Goal: Task Accomplishment & Management: Complete application form

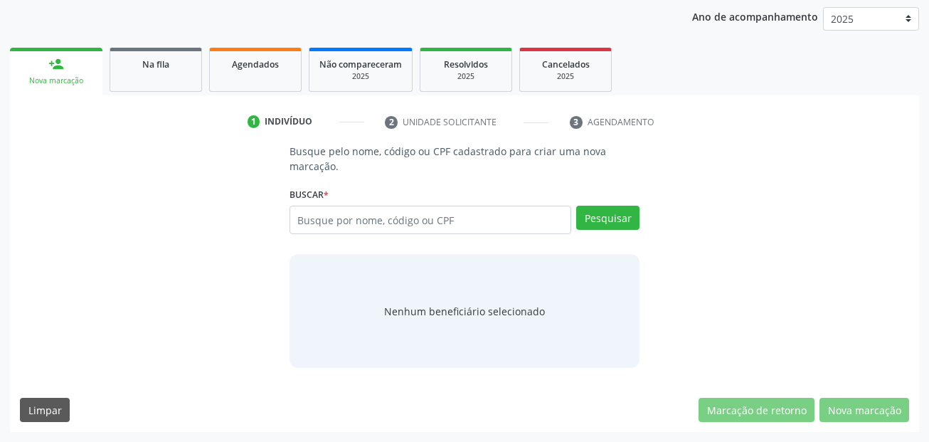
scroll to position [165, 0]
click at [388, 221] on input "text" at bounding box center [431, 220] width 282 height 28
type input "654"
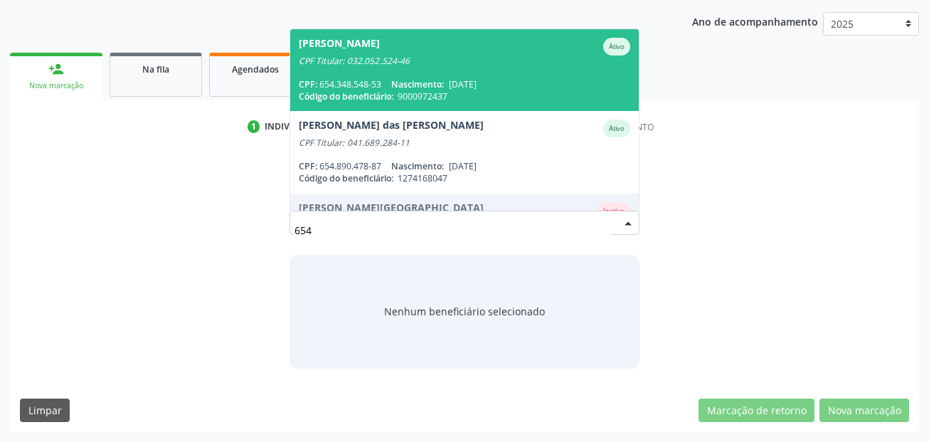
scroll to position [160, 0]
click at [474, 67] on span "[PERSON_NAME] CPF Titular: 032.052.524-46 CPF: 654.348.548-53 Nascimento: [DATE…" at bounding box center [464, 70] width 349 height 82
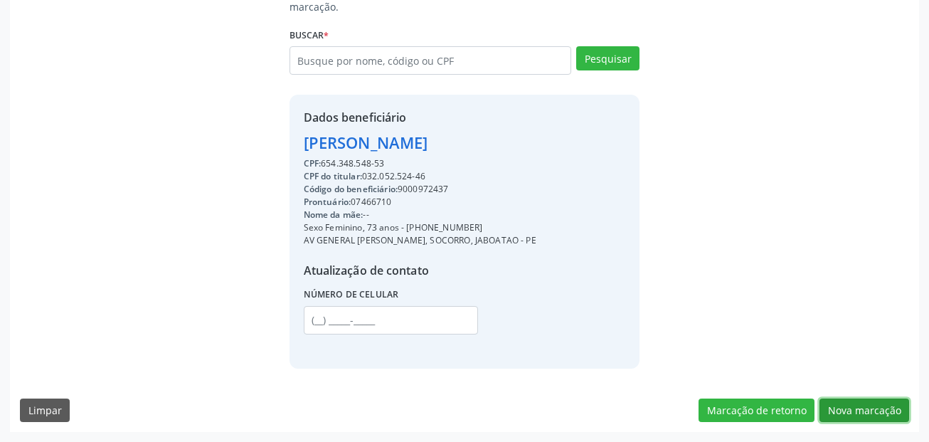
click at [859, 413] on button "Nova marcação" at bounding box center [865, 410] width 90 height 24
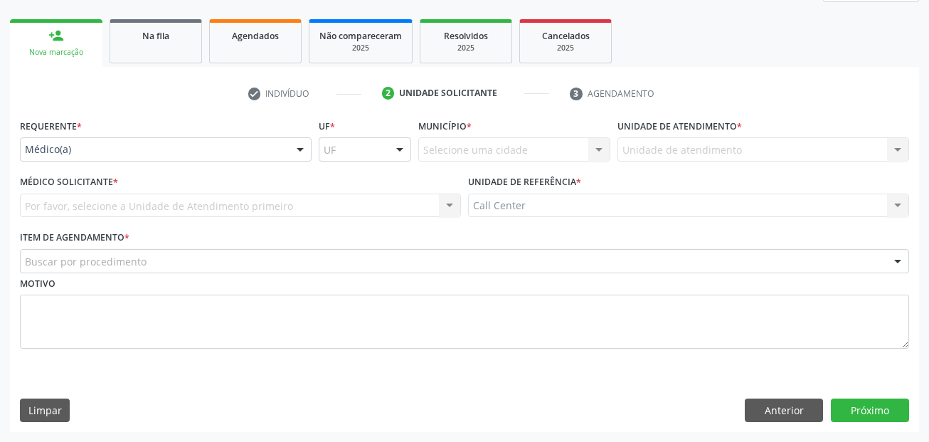
scroll to position [193, 0]
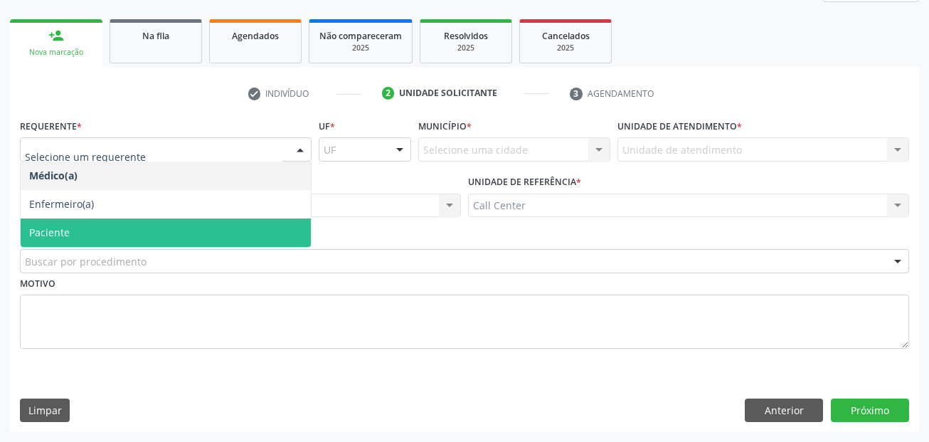
click at [131, 221] on span "Paciente" at bounding box center [166, 232] width 290 height 28
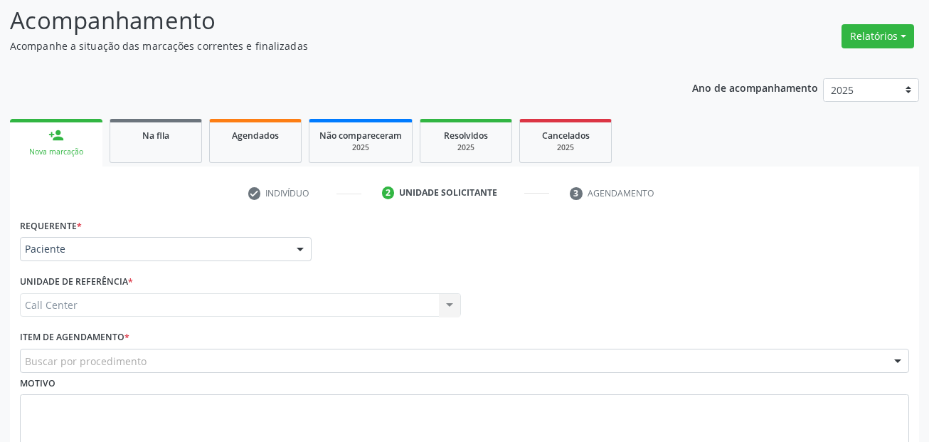
scroll to position [0, 0]
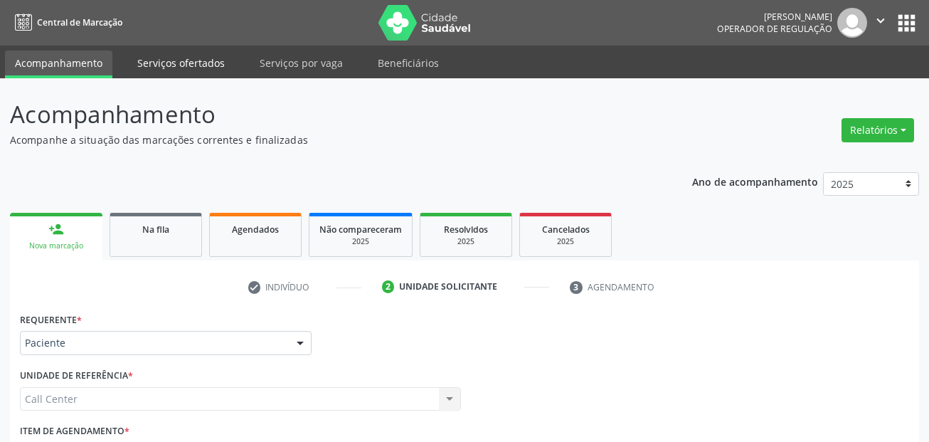
click at [147, 59] on link "Serviços ofertados" at bounding box center [180, 63] width 107 height 25
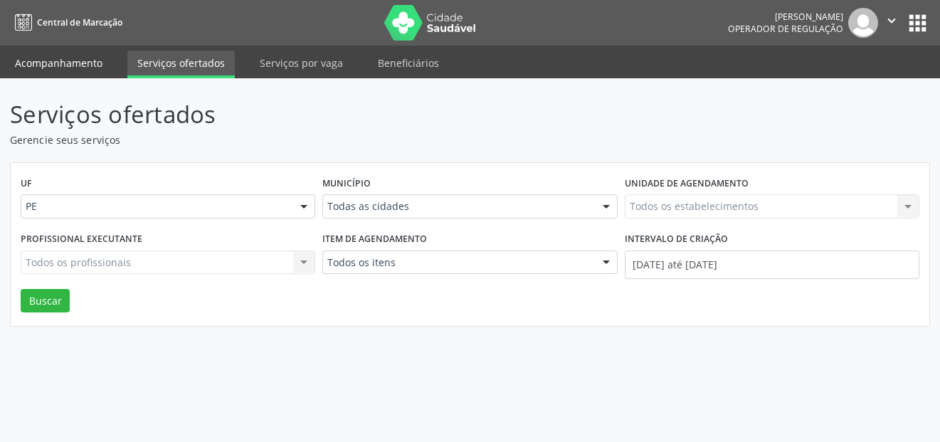
click at [55, 65] on link "Acompanhamento" at bounding box center [58, 63] width 107 height 25
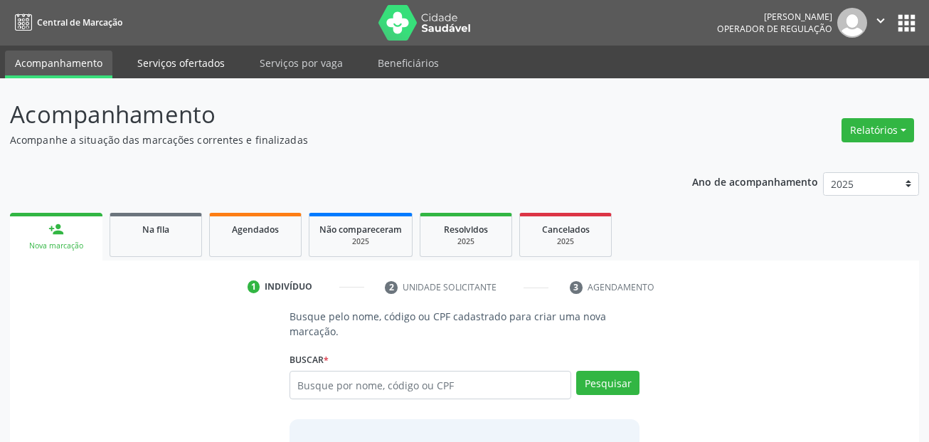
click at [168, 58] on link "Serviços ofertados" at bounding box center [180, 63] width 107 height 25
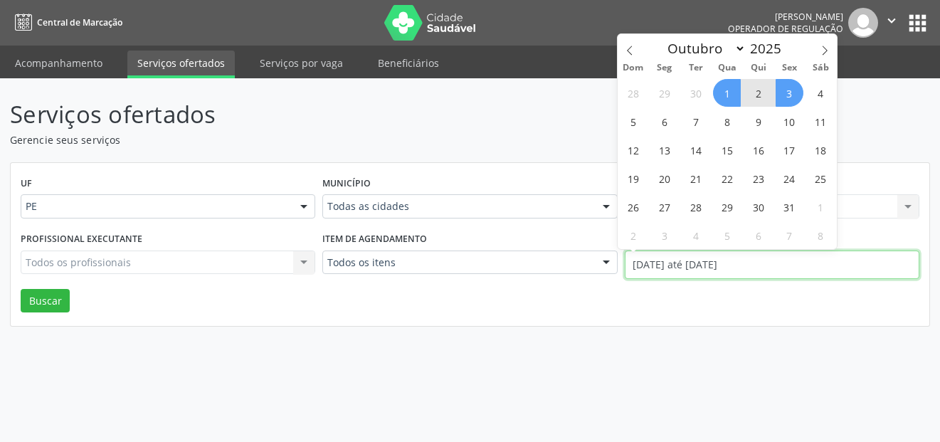
drag, startPoint x: 766, startPoint y: 255, endPoint x: 595, endPoint y: 300, distance: 176.5
click at [606, 268] on div "Profissional executante Todos os profissionais Todos os profissionais Nenhum re…" at bounding box center [470, 258] width 906 height 60
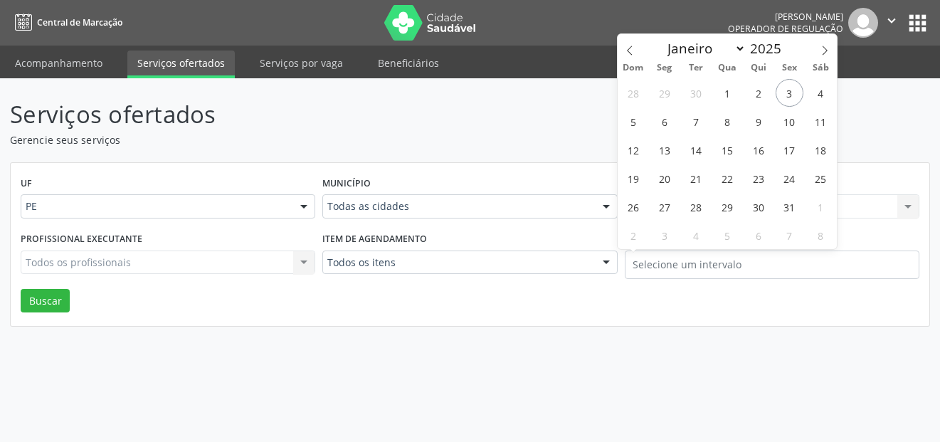
click at [688, 310] on div "UF PE PE Nenhum resultado encontrado para: " " Não há nenhuma opção para ser ex…" at bounding box center [470, 245] width 918 height 164
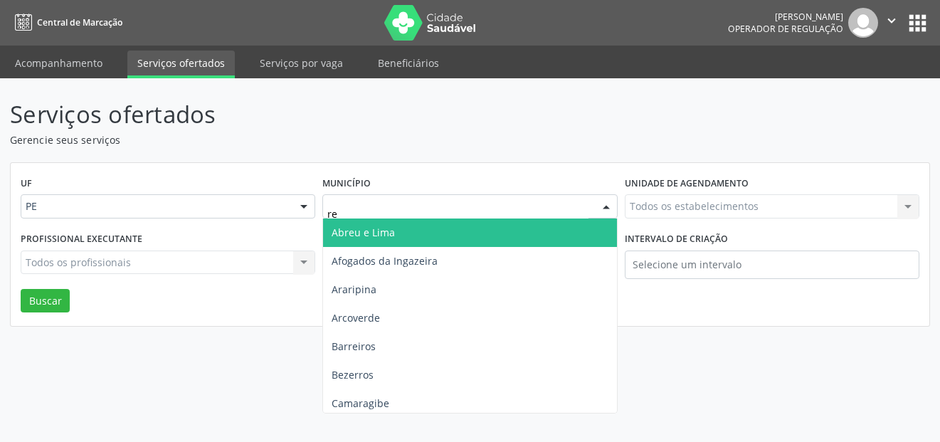
type input "rec"
click at [375, 242] on span "[GEOGRAPHIC_DATA]" at bounding box center [469, 232] width 293 height 28
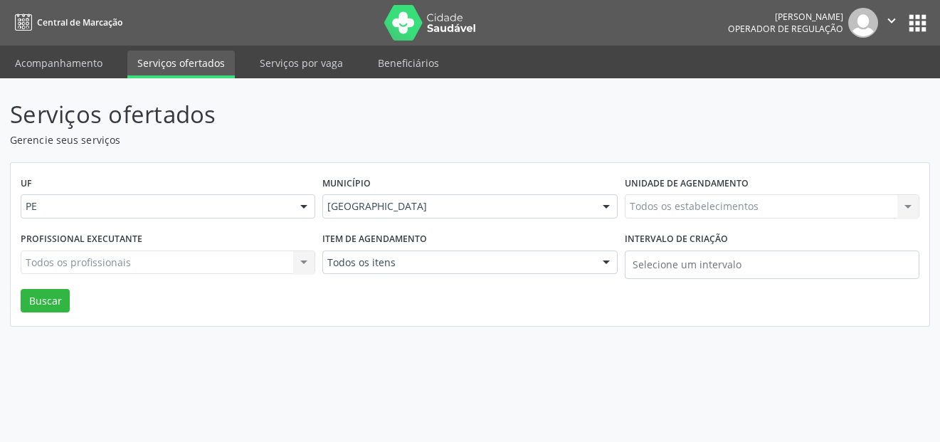
click at [366, 270] on div "Todos os itens" at bounding box center [469, 262] width 295 height 24
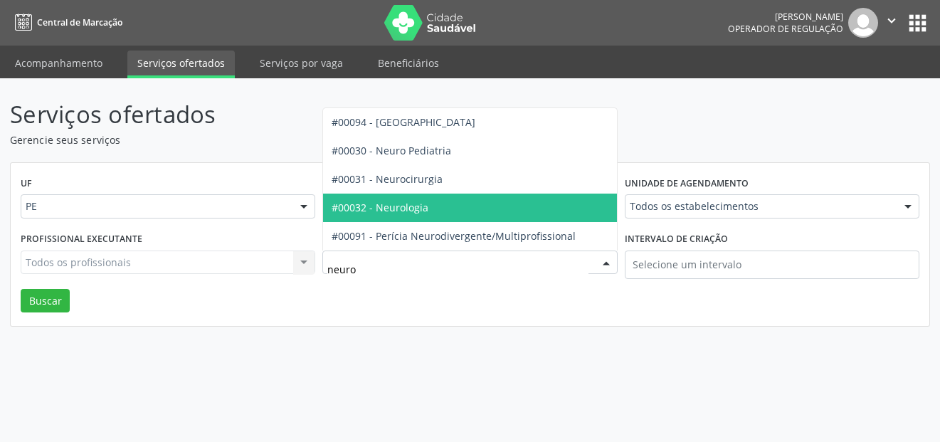
click at [403, 201] on span "#00032 - Neurologia" at bounding box center [380, 208] width 97 height 14
type input "neuro"
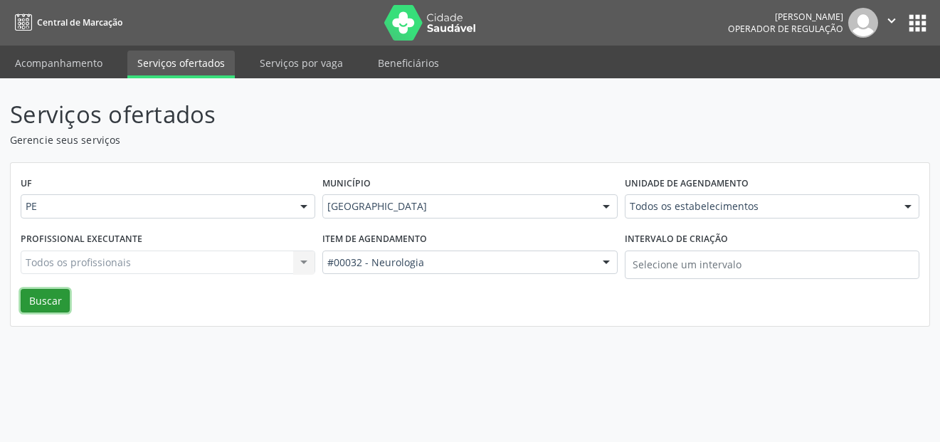
click at [46, 307] on button "Buscar" at bounding box center [45, 301] width 49 height 24
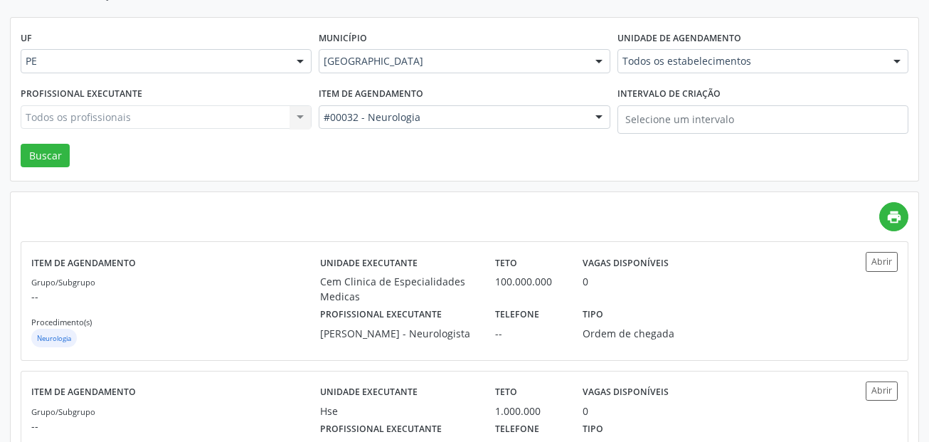
scroll to position [142, 0]
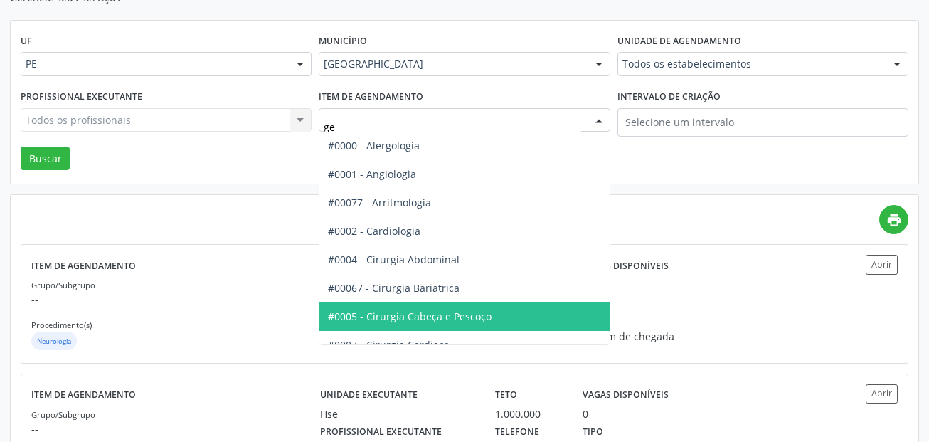
type input "ger"
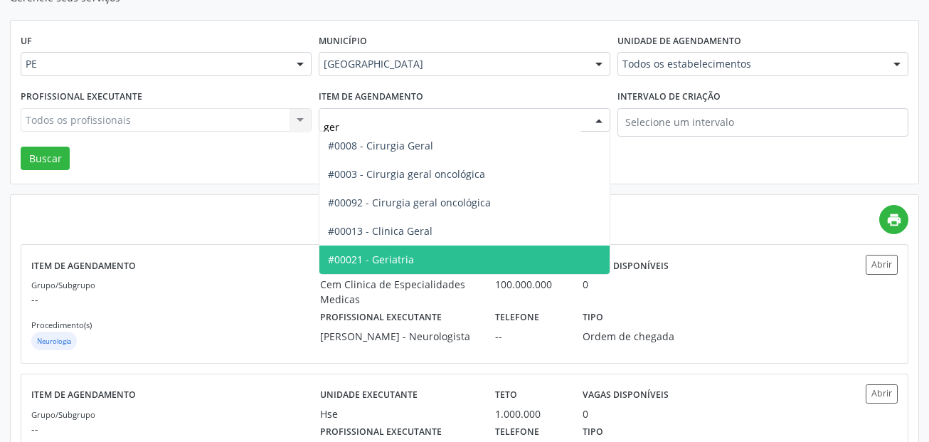
click at [422, 263] on span "#00021 - Geriatria" at bounding box center [464, 259] width 290 height 28
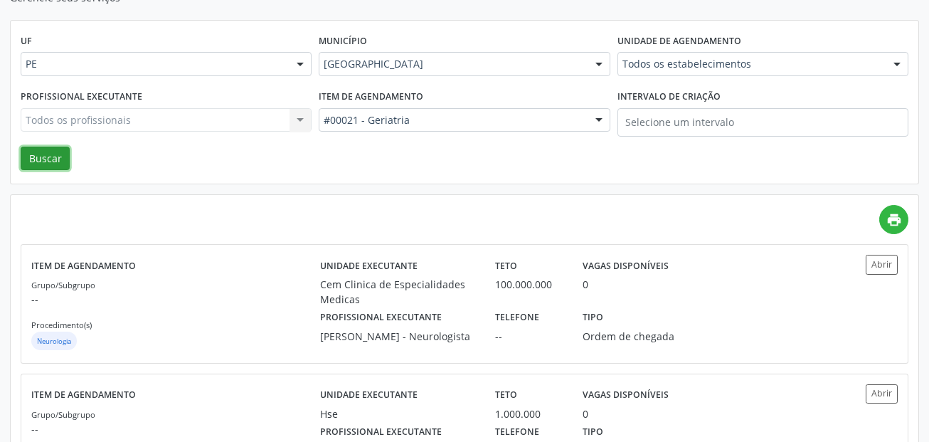
click at [58, 157] on button "Buscar" at bounding box center [45, 159] width 49 height 24
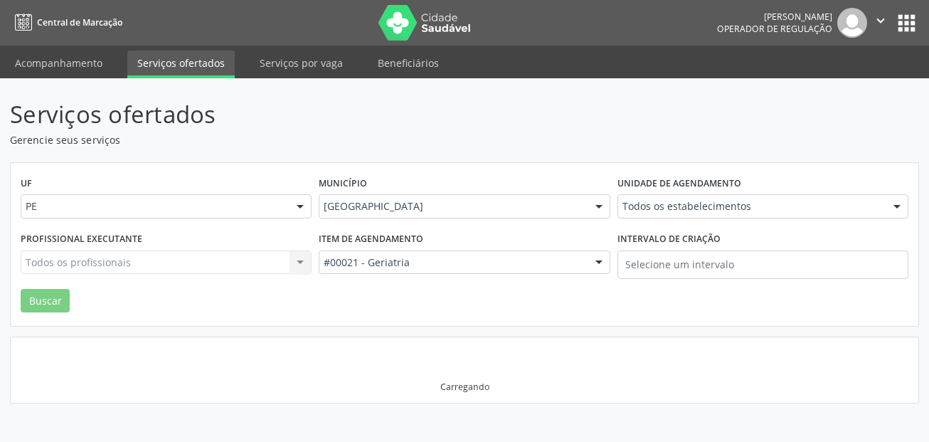
scroll to position [0, 0]
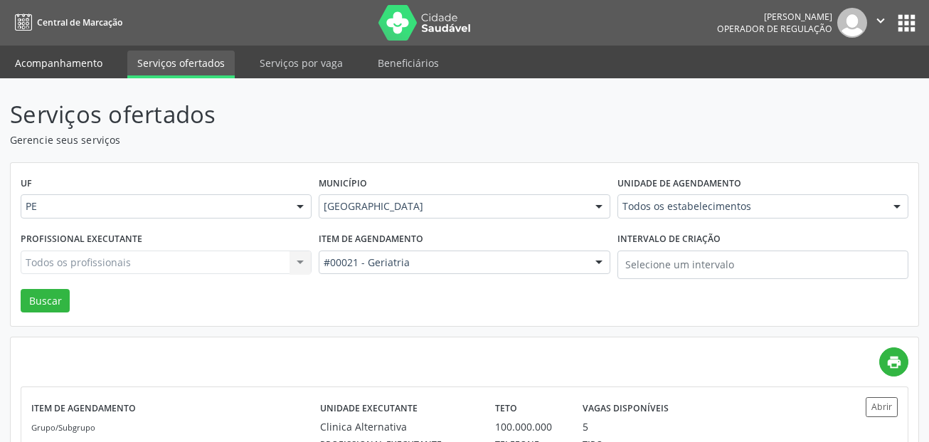
click at [85, 58] on link "Acompanhamento" at bounding box center [58, 63] width 107 height 25
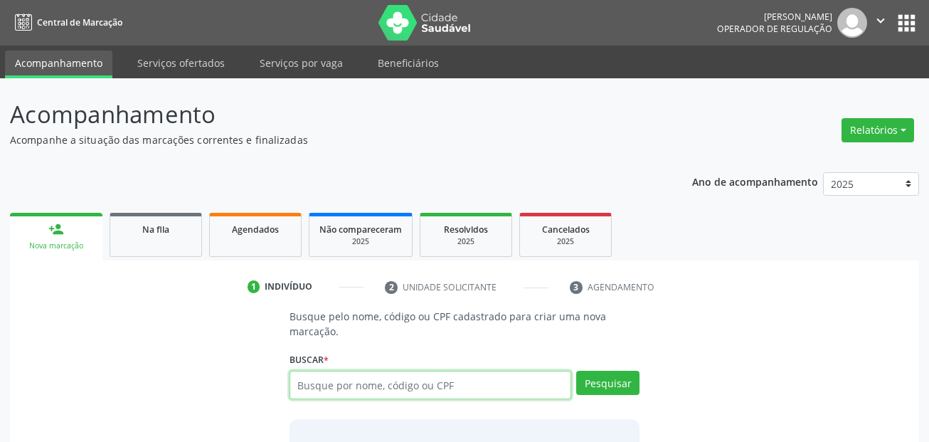
click at [377, 385] on input "text" at bounding box center [431, 385] width 282 height 28
type input "654"
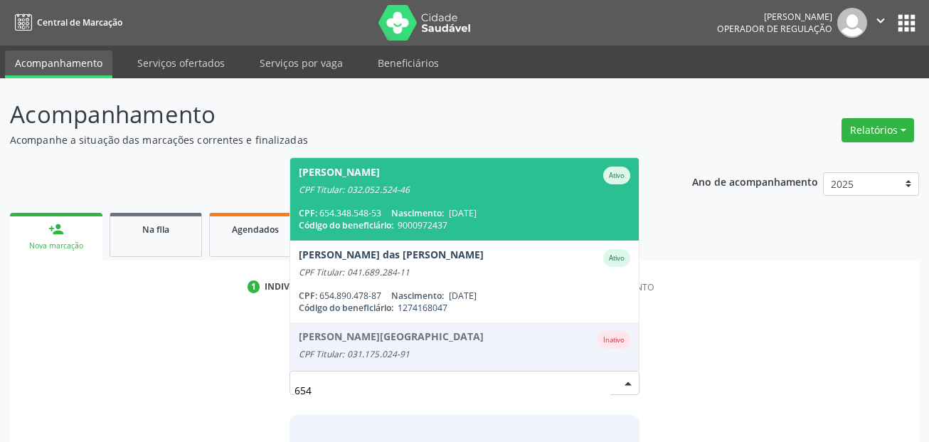
click at [361, 223] on span "Código do beneficiário:" at bounding box center [346, 225] width 95 height 12
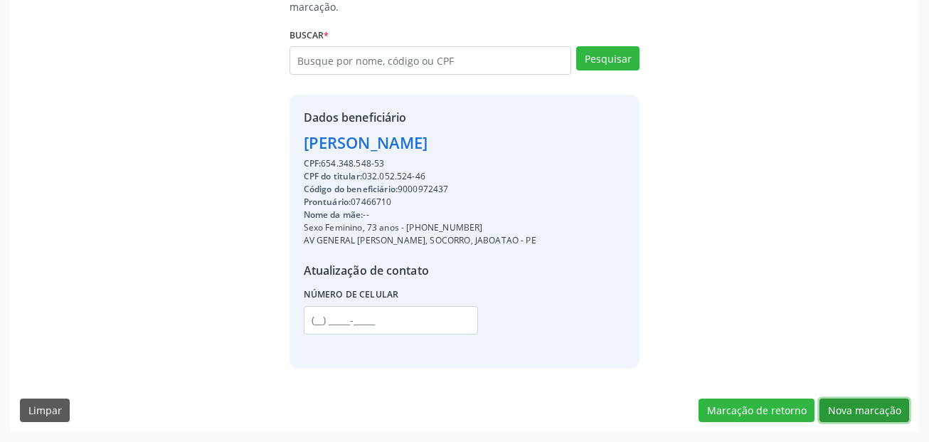
click at [875, 415] on button "Nova marcação" at bounding box center [865, 410] width 90 height 24
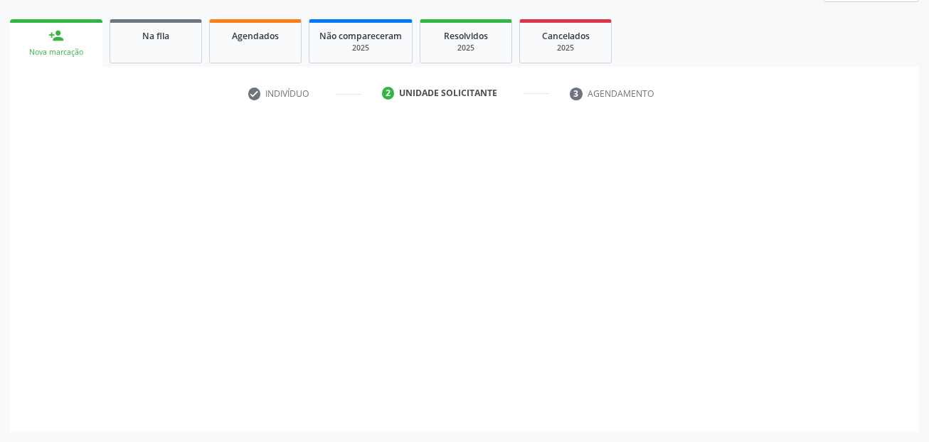
scroll to position [193, 0]
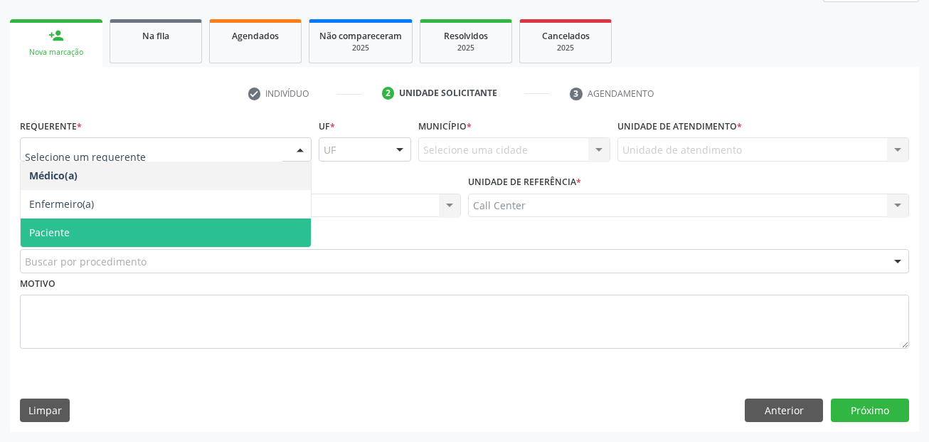
click at [87, 225] on span "Paciente" at bounding box center [166, 232] width 290 height 28
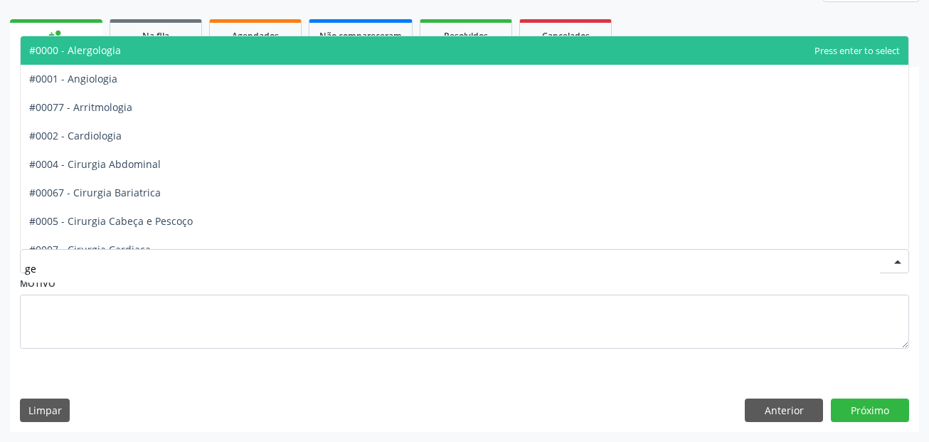
type input "ger"
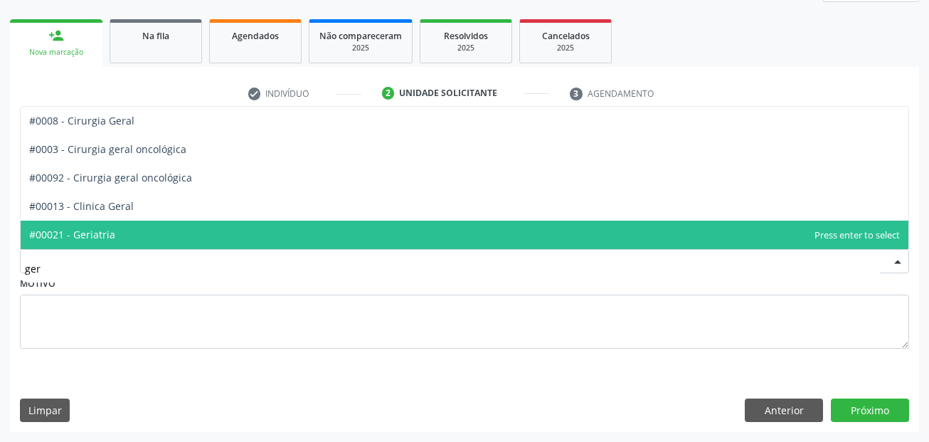
click at [120, 240] on span "#00021 - Geriatria" at bounding box center [465, 235] width 888 height 28
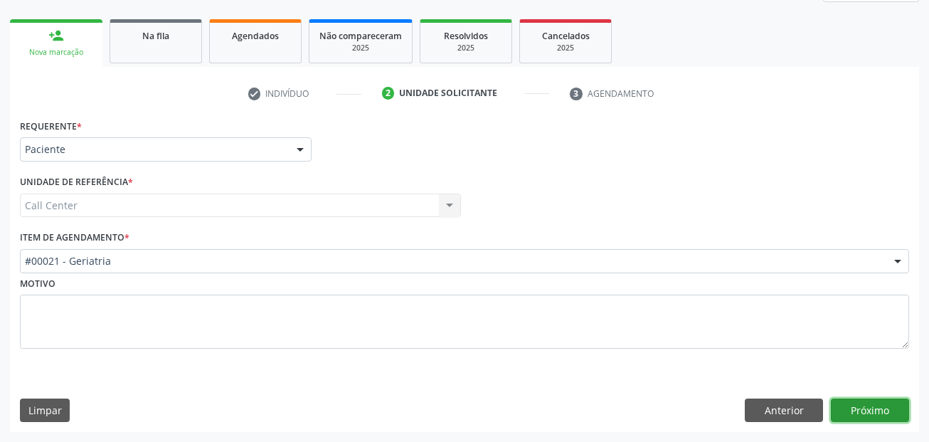
click at [897, 404] on button "Próximo" at bounding box center [870, 410] width 78 height 24
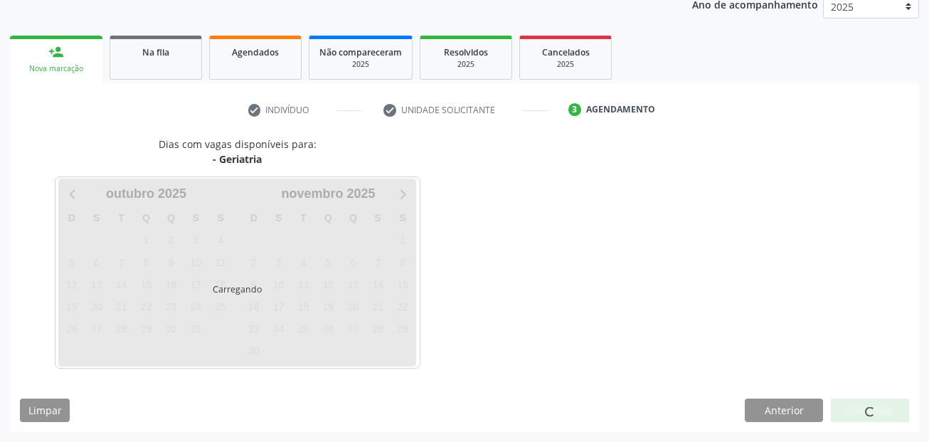
scroll to position [177, 0]
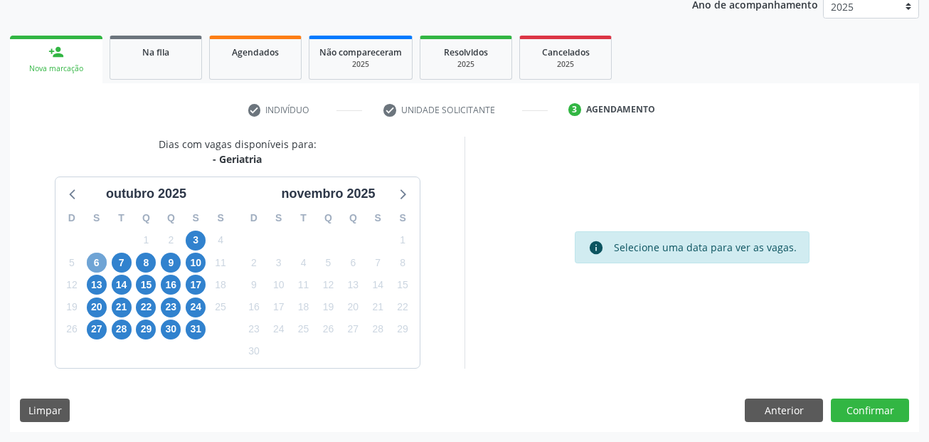
click at [99, 265] on span "6" at bounding box center [97, 263] width 20 height 20
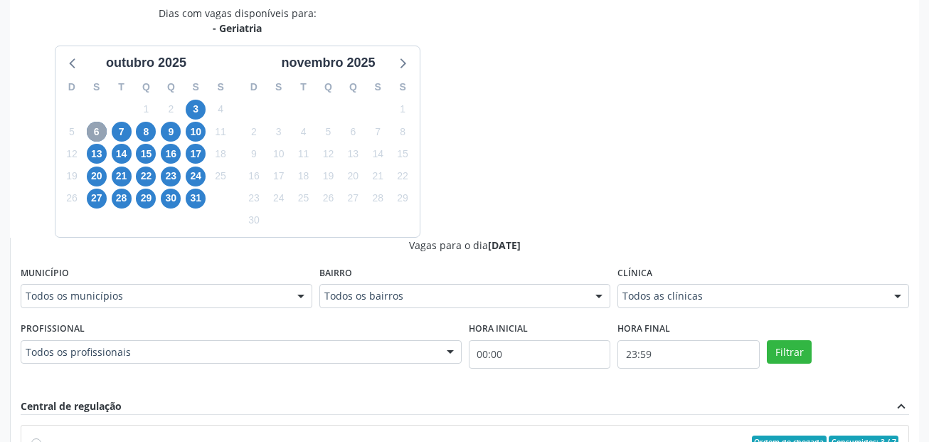
scroll to position [319, 0]
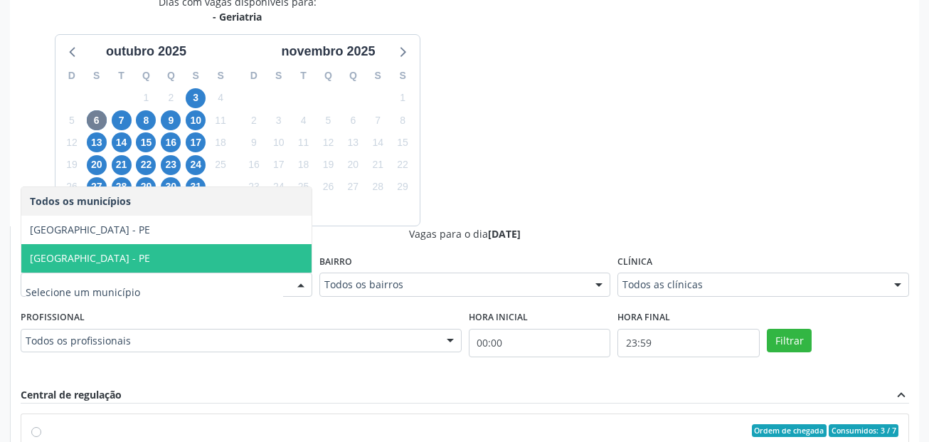
click at [106, 262] on span "[GEOGRAPHIC_DATA] - PE" at bounding box center [166, 258] width 290 height 28
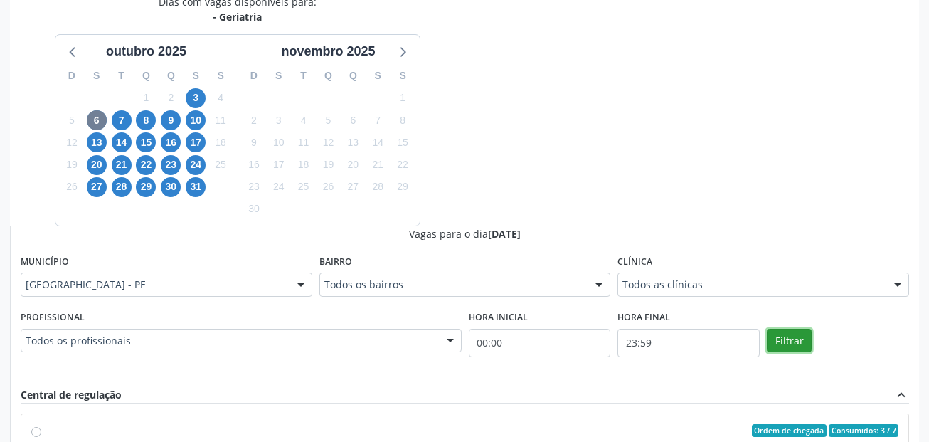
click at [788, 332] on button "Filtrar" at bounding box center [789, 341] width 45 height 24
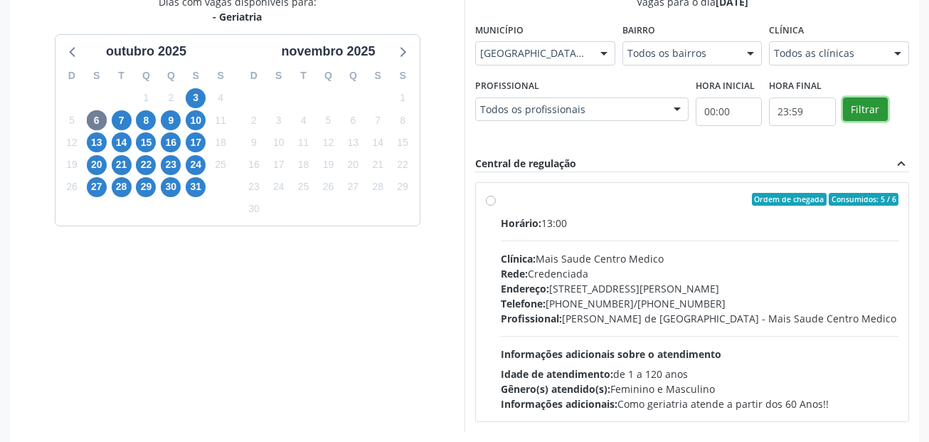
scroll to position [383, 0]
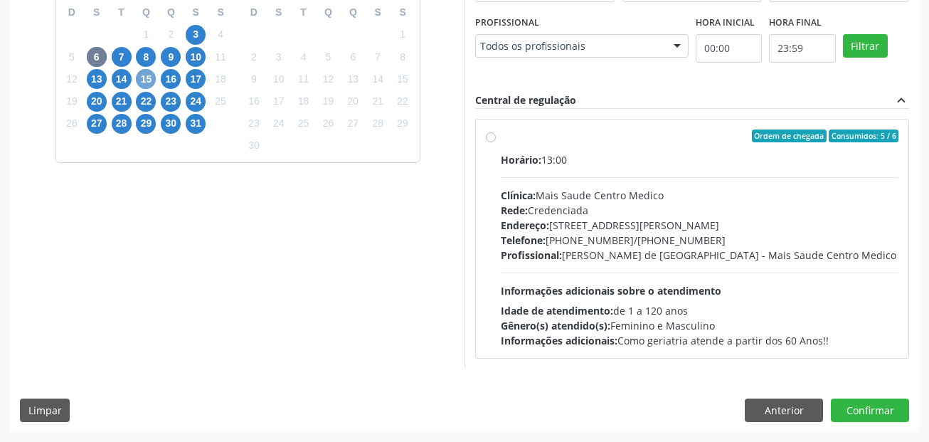
click at [142, 78] on span "15" at bounding box center [146, 79] width 20 height 20
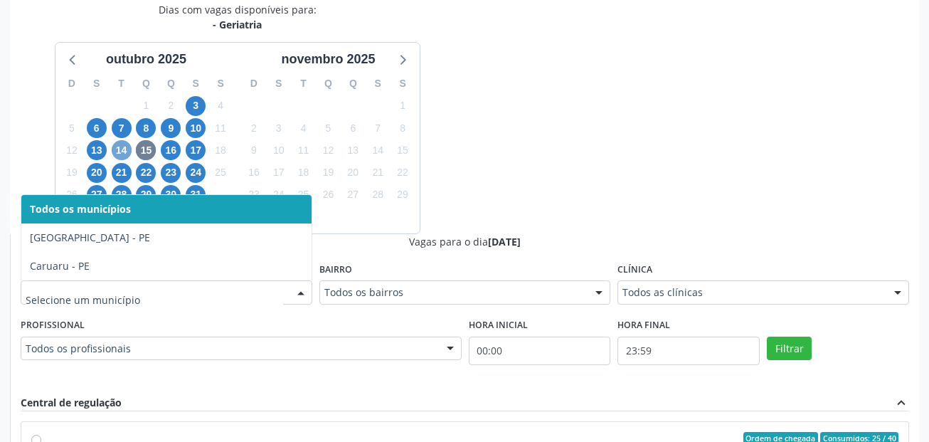
click at [113, 147] on span "14" at bounding box center [122, 150] width 20 height 20
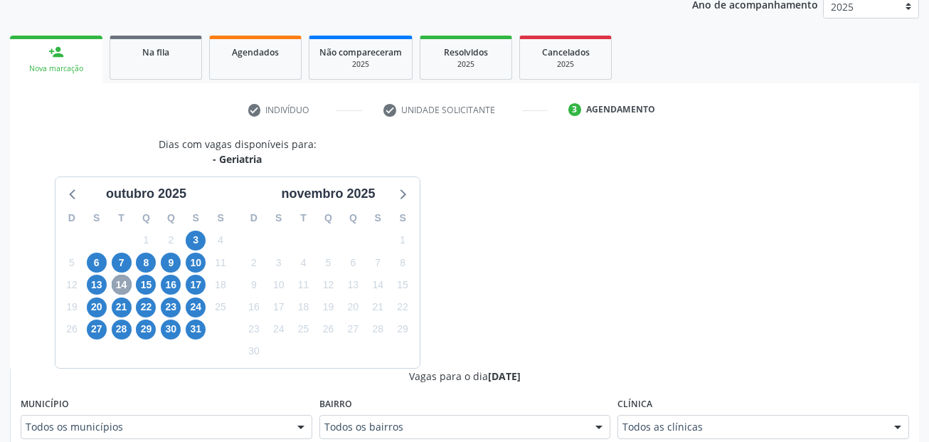
scroll to position [312, 0]
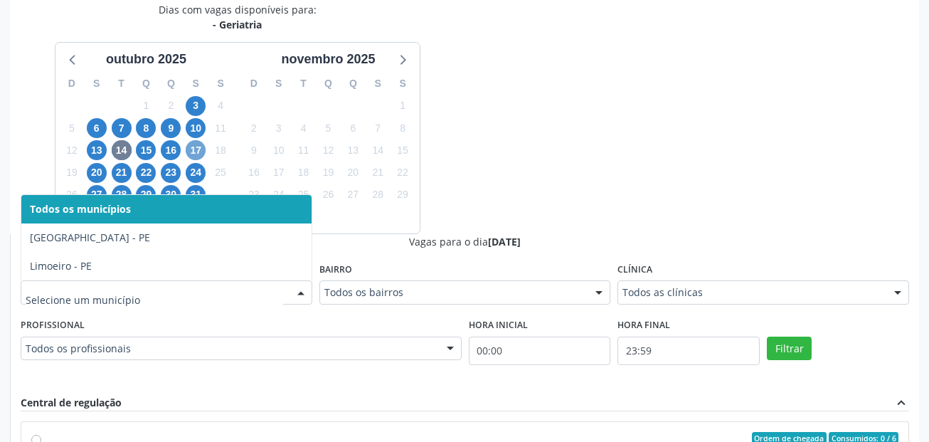
click at [195, 148] on span "17" at bounding box center [196, 150] width 20 height 20
click at [101, 172] on span "20" at bounding box center [97, 173] width 20 height 20
click at [117, 176] on span "21" at bounding box center [122, 173] width 20 height 20
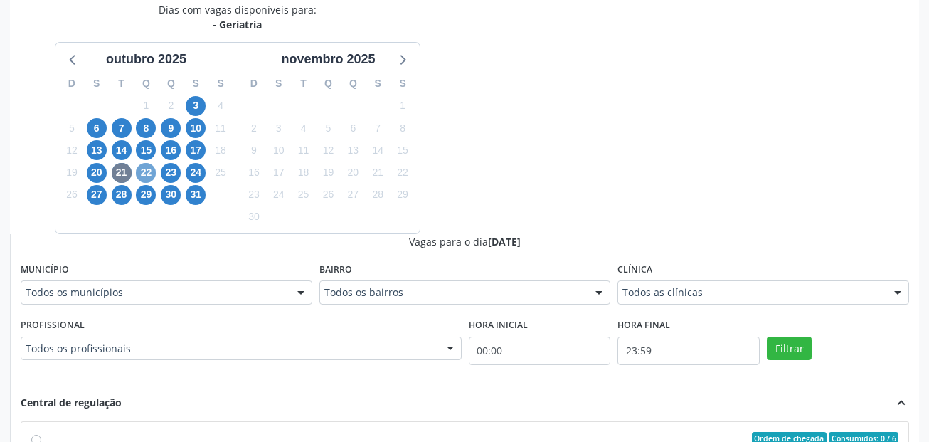
click at [145, 171] on span "22" at bounding box center [146, 173] width 20 height 20
click at [167, 164] on span "23" at bounding box center [171, 173] width 20 height 20
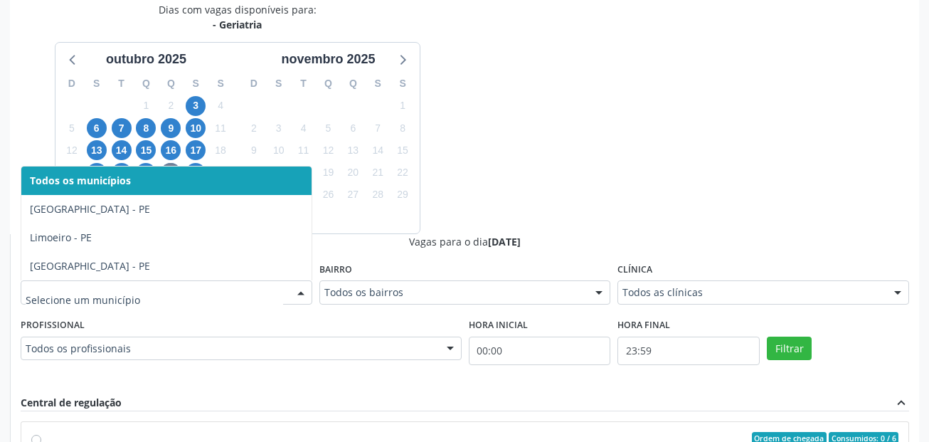
click at [145, 302] on div at bounding box center [167, 292] width 292 height 24
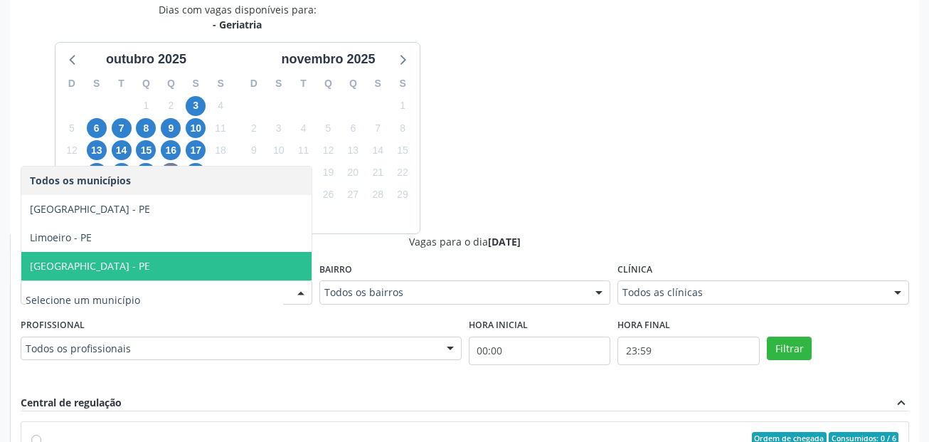
click at [161, 256] on span "[GEOGRAPHIC_DATA] - PE" at bounding box center [166, 266] width 290 height 28
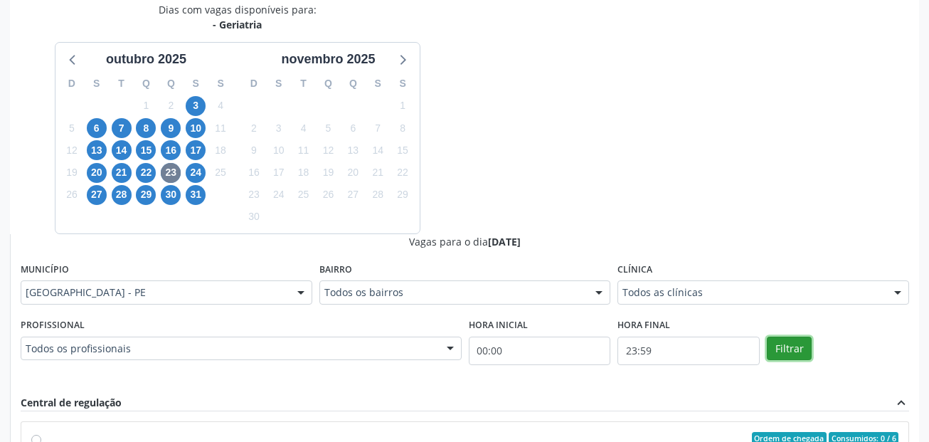
click at [794, 341] on button "Filtrar" at bounding box center [789, 348] width 45 height 24
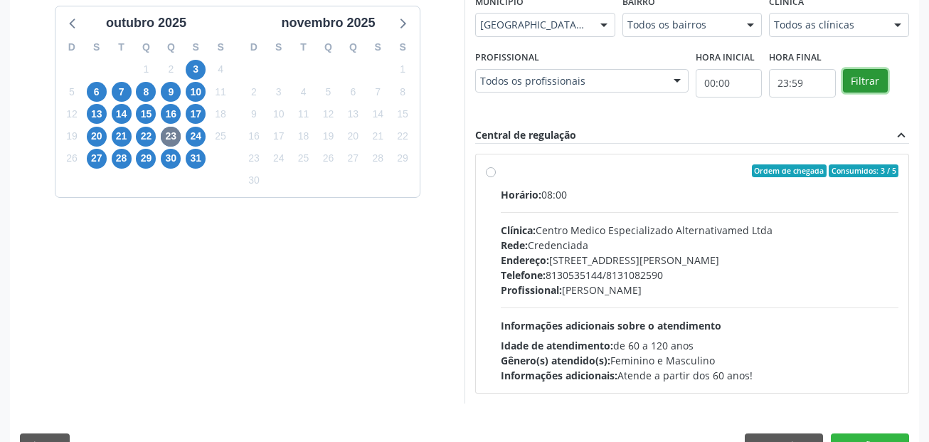
scroll to position [383, 0]
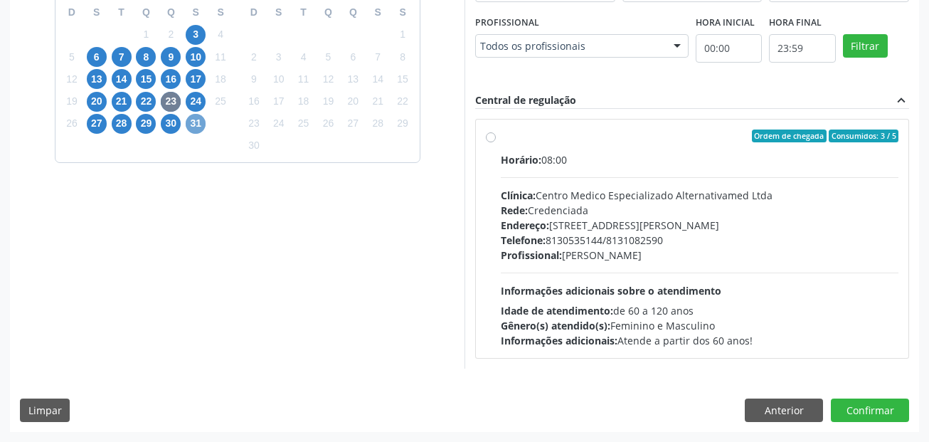
click at [201, 126] on span "31" at bounding box center [196, 124] width 20 height 20
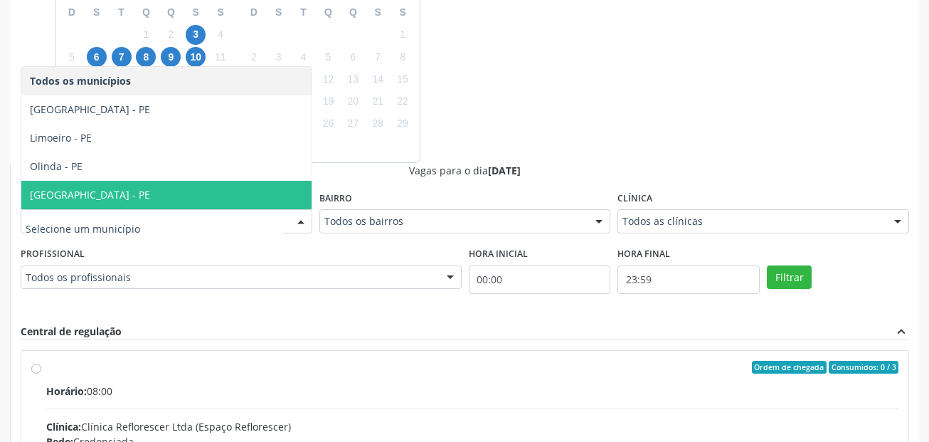
click at [143, 190] on span "[GEOGRAPHIC_DATA] - PE" at bounding box center [166, 195] width 290 height 28
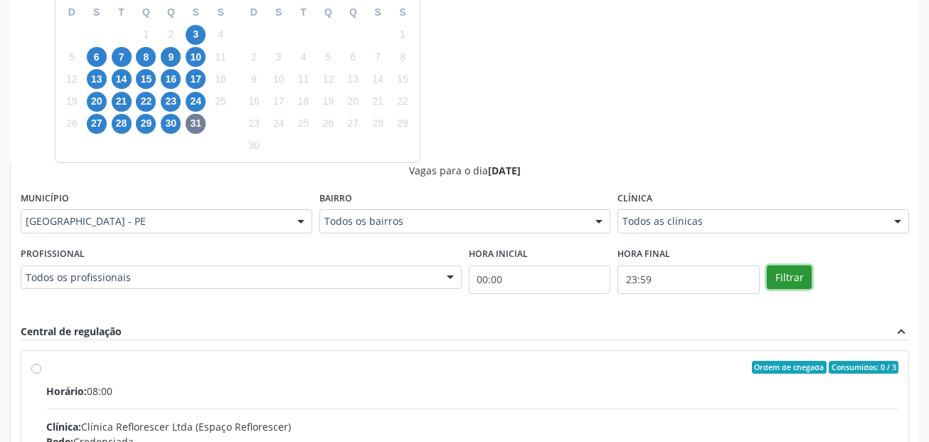
click at [795, 276] on button "Filtrar" at bounding box center [789, 277] width 45 height 24
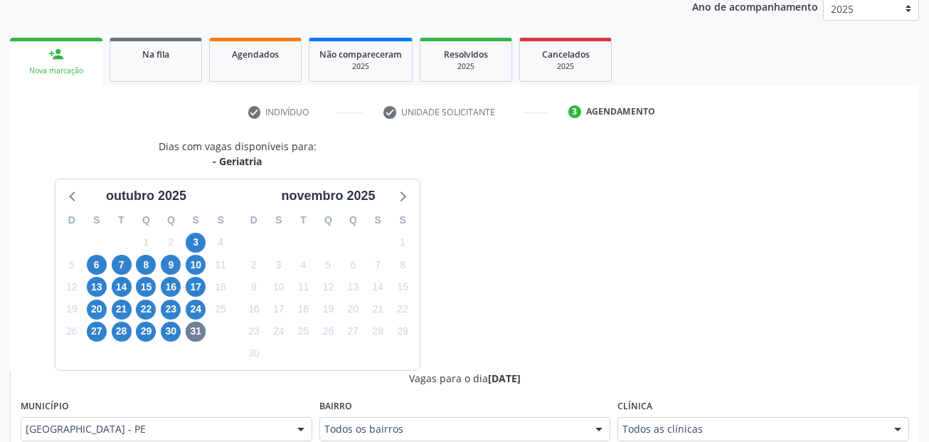
scroll to position [213, 0]
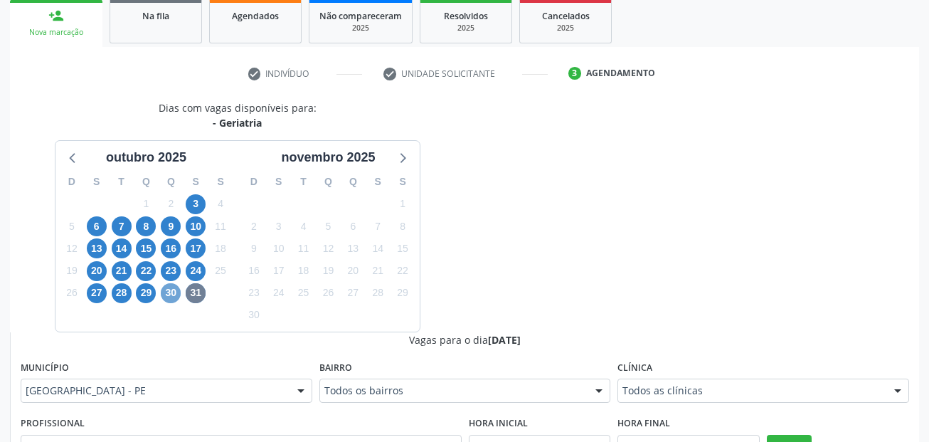
click at [173, 290] on span "30" at bounding box center [171, 293] width 20 height 20
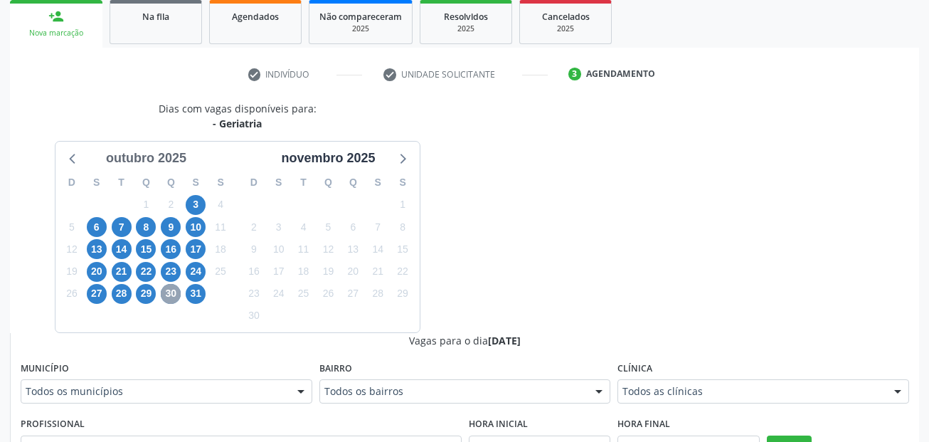
scroll to position [0, 0]
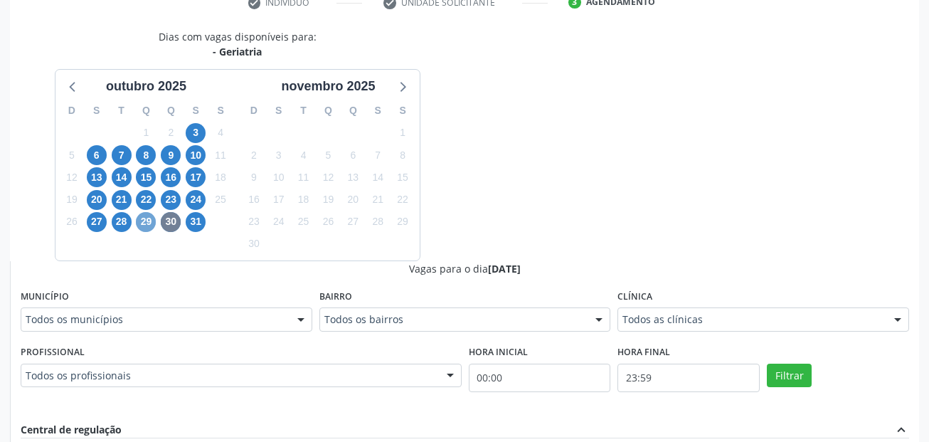
click at [145, 222] on span "29" at bounding box center [146, 222] width 20 height 20
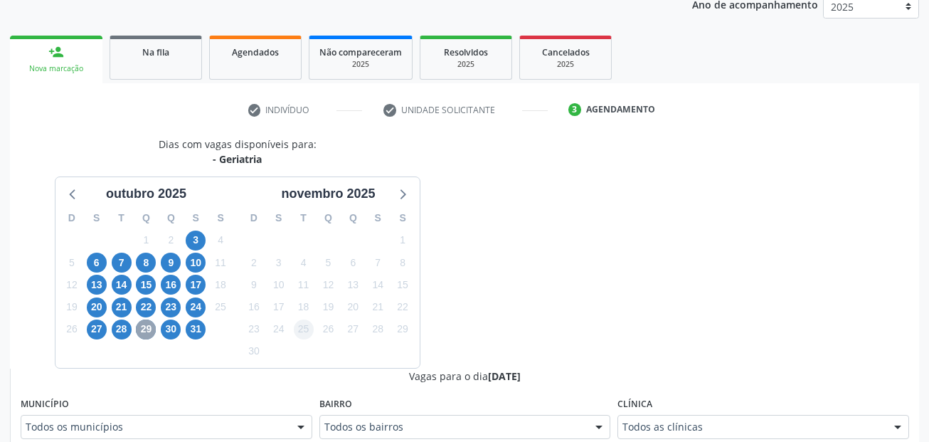
scroll to position [285, 0]
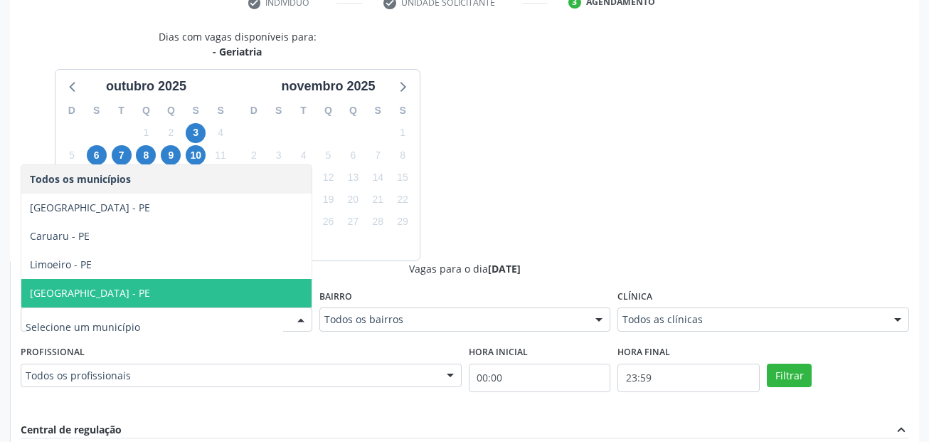
drag, startPoint x: 112, startPoint y: 278, endPoint x: 112, endPoint y: 287, distance: 9.2
click at [112, 287] on ul "Todos os municípios [GEOGRAPHIC_DATA] - [GEOGRAPHIC_DATA] [GEOGRAPHIC_DATA] - […" at bounding box center [166, 236] width 290 height 142
click at [112, 287] on span "[GEOGRAPHIC_DATA] - PE" at bounding box center [166, 293] width 290 height 28
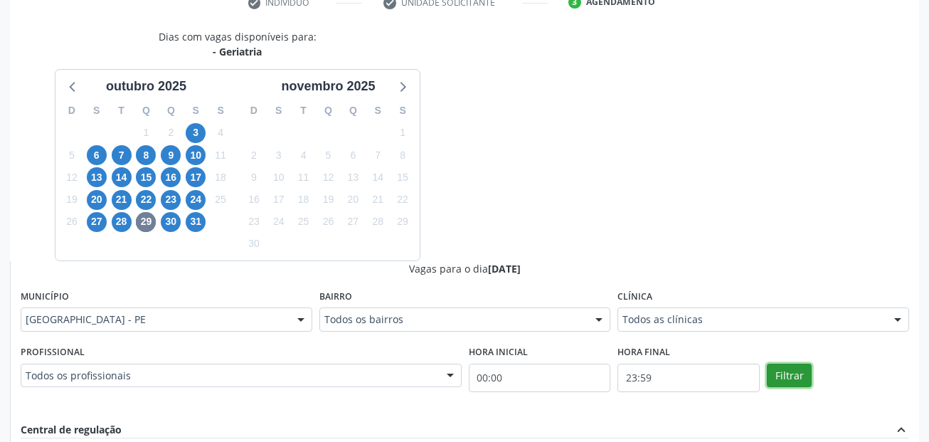
click at [779, 378] on button "Filtrar" at bounding box center [789, 376] width 45 height 24
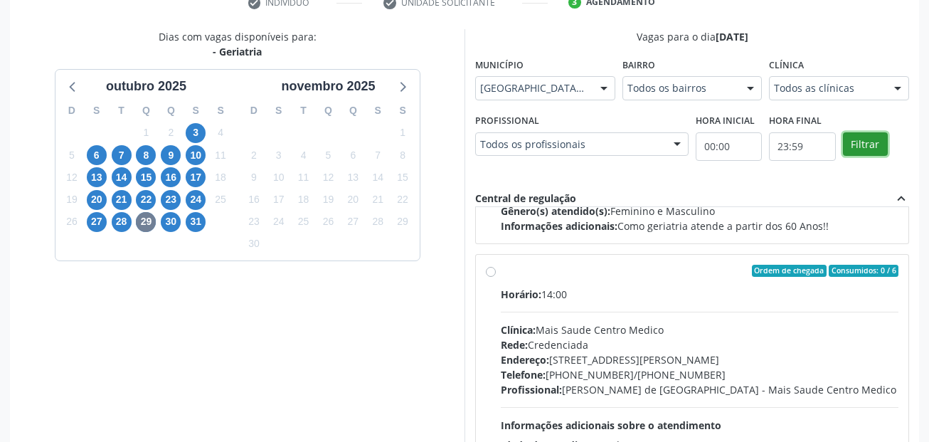
scroll to position [569, 0]
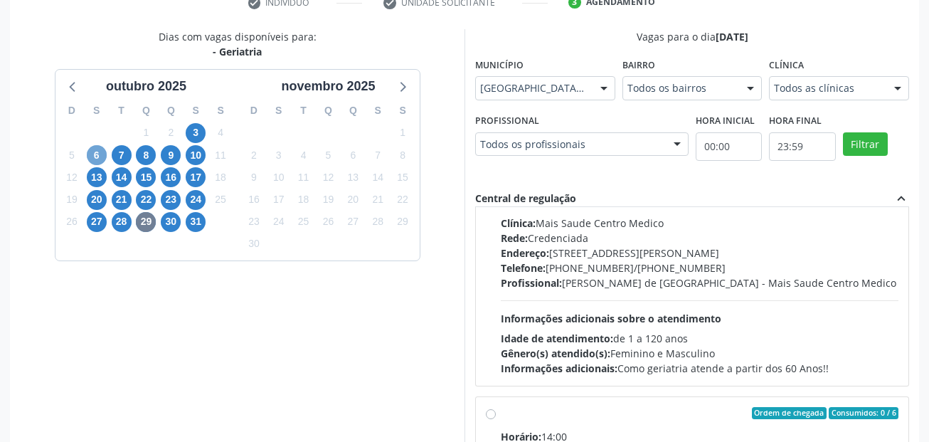
click at [95, 156] on span "6" at bounding box center [97, 155] width 20 height 20
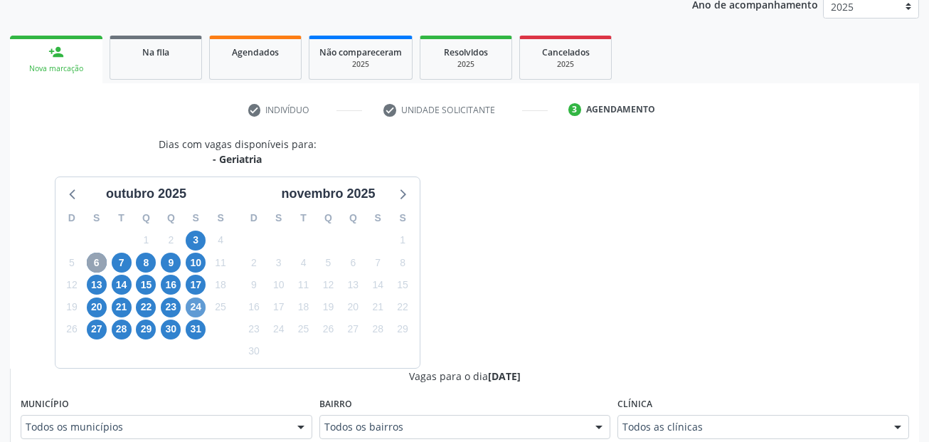
scroll to position [285, 0]
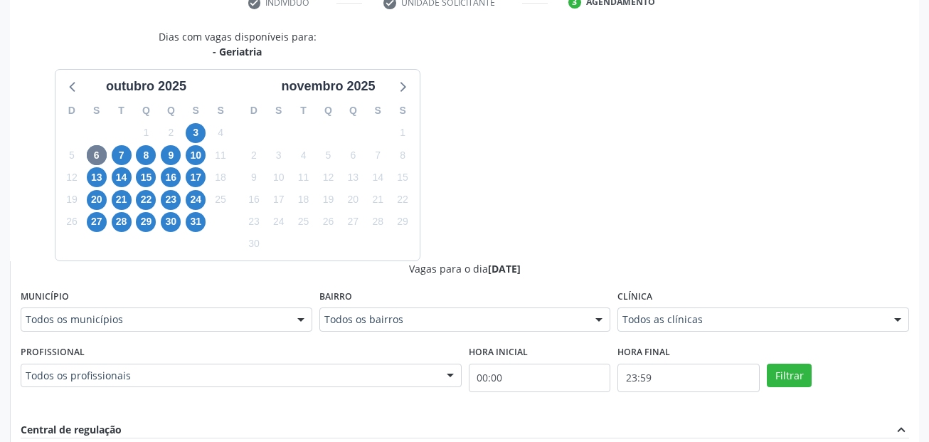
click at [187, 309] on div "Todos os municípios" at bounding box center [167, 319] width 292 height 24
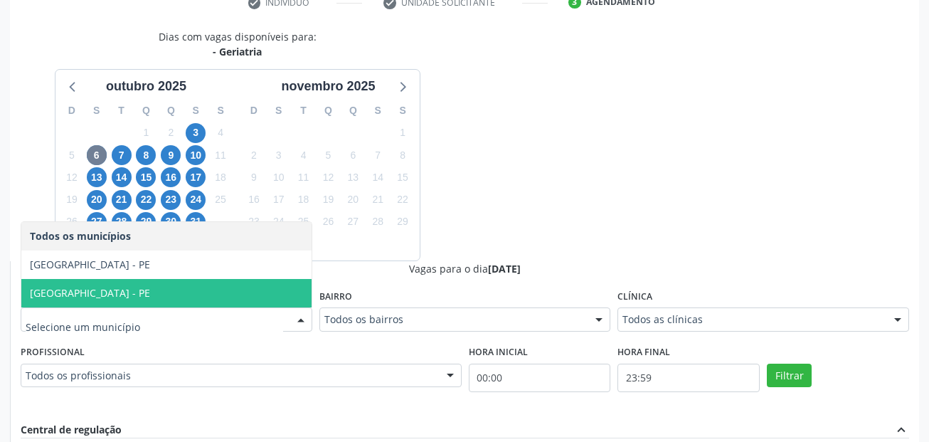
click at [157, 290] on span "[GEOGRAPHIC_DATA] - PE" at bounding box center [166, 293] width 290 height 28
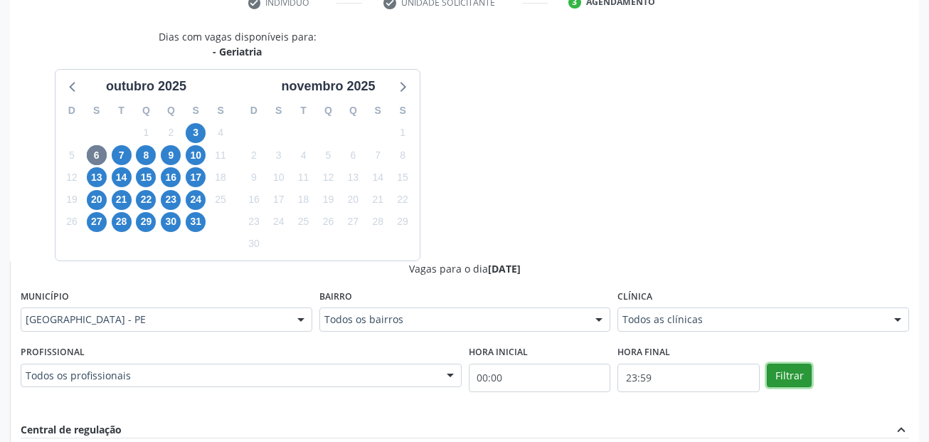
click at [798, 379] on button "Filtrar" at bounding box center [789, 376] width 45 height 24
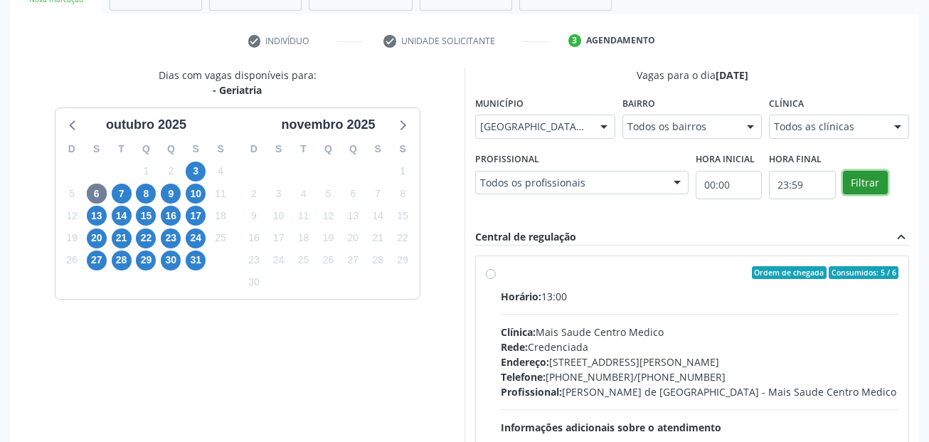
scroll to position [240, 0]
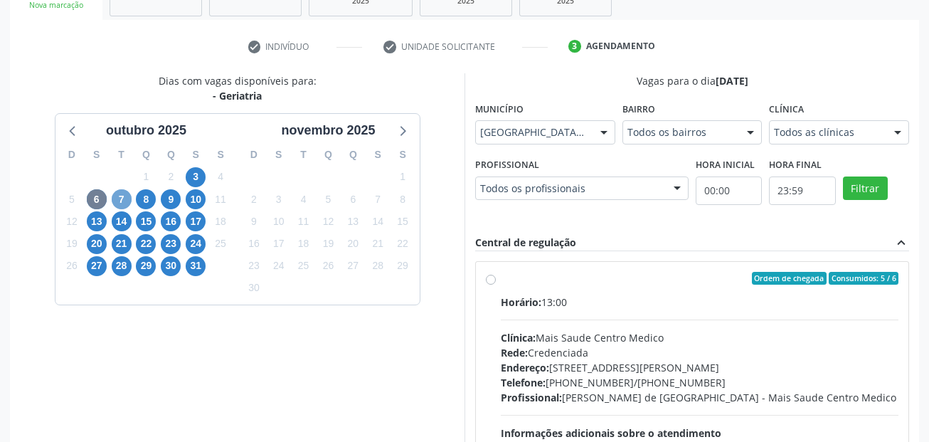
click at [124, 197] on span "7" at bounding box center [122, 199] width 20 height 20
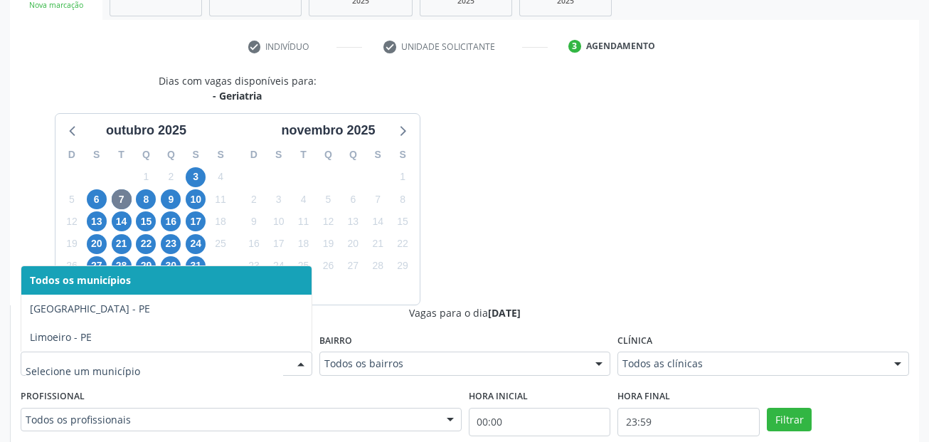
click at [115, 371] on div at bounding box center [167, 363] width 292 height 24
click at [148, 197] on span "8" at bounding box center [146, 199] width 20 height 20
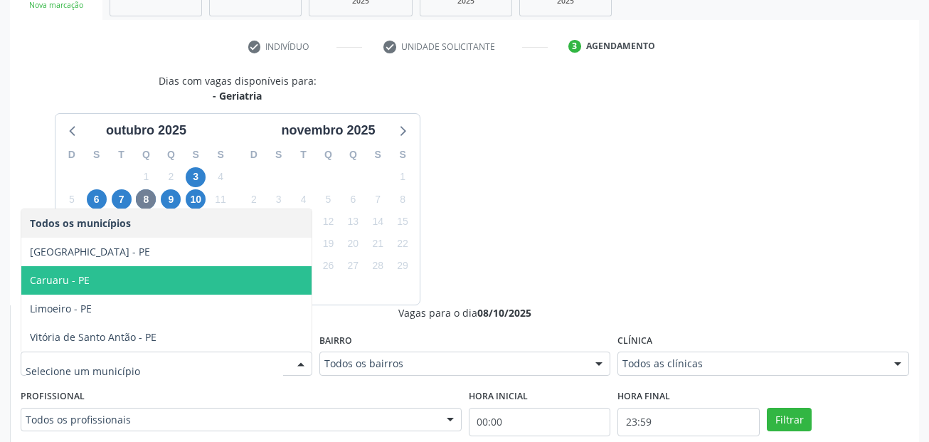
click at [574, 210] on div "Dias com vagas disponíveis para: - [GEOGRAPHIC_DATA] [DATE] D S T Q Q S S 28 29…" at bounding box center [464, 420] width 909 height 694
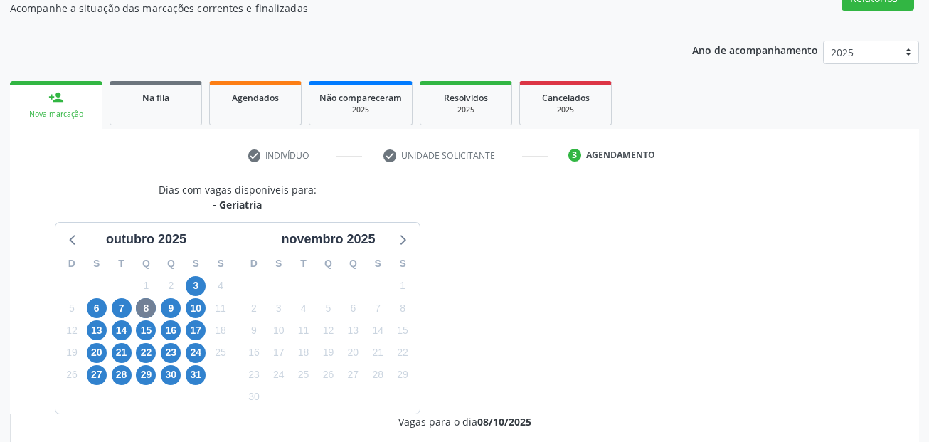
scroll to position [0, 0]
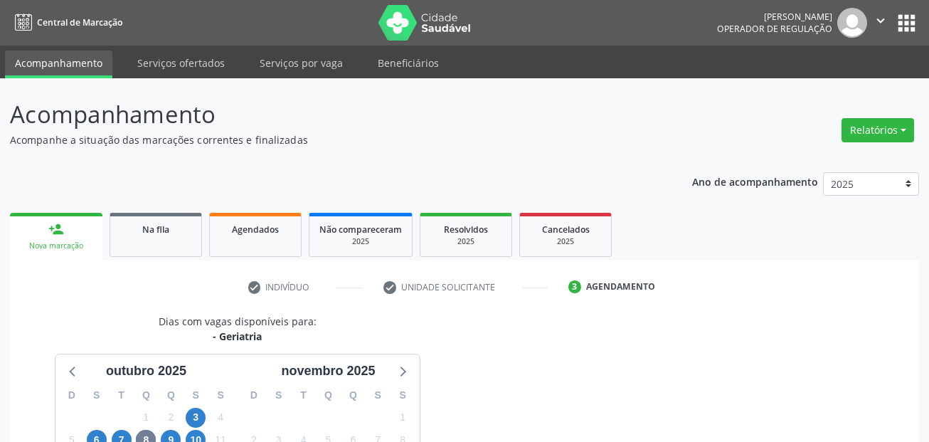
click at [96, 68] on link "Acompanhamento" at bounding box center [58, 65] width 107 height 28
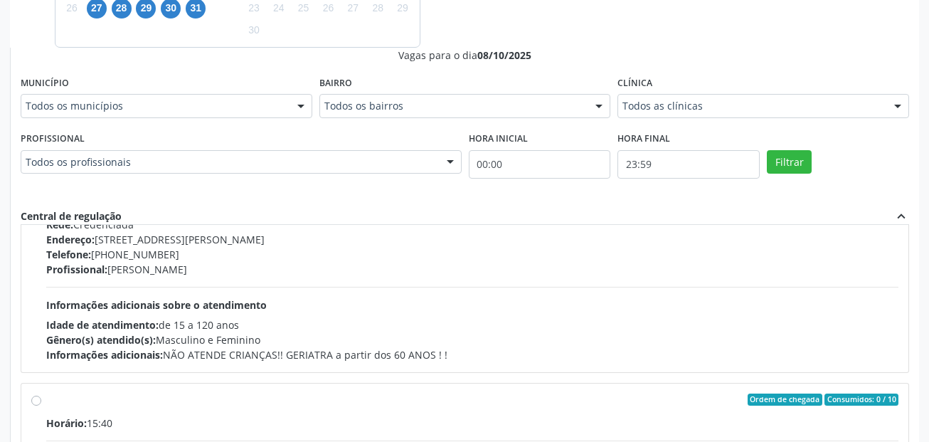
scroll to position [723, 0]
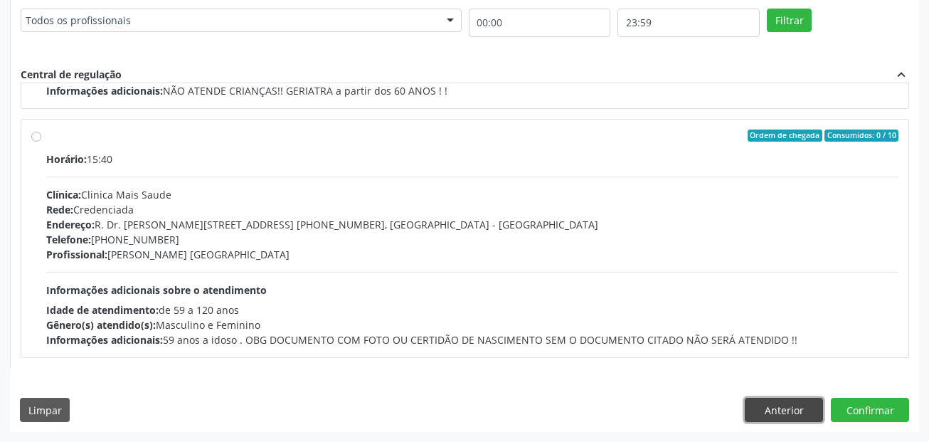
click at [760, 401] on button "Anterior" at bounding box center [784, 410] width 78 height 24
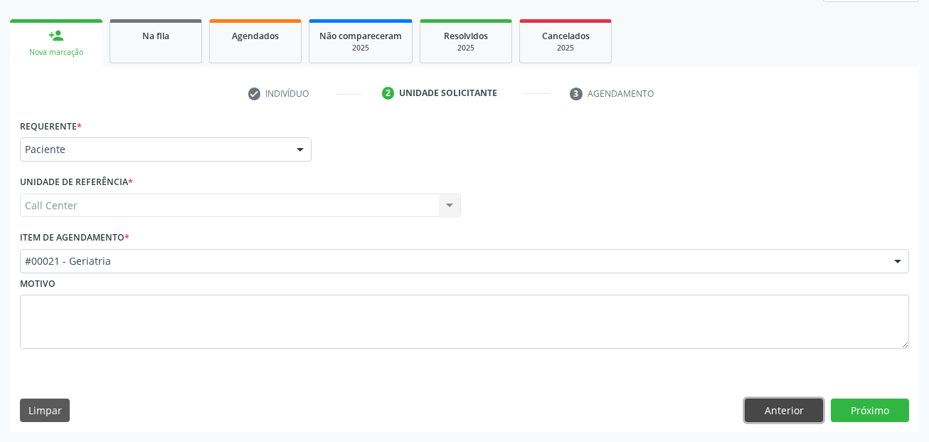
click at [764, 405] on button "Anterior" at bounding box center [784, 410] width 78 height 24
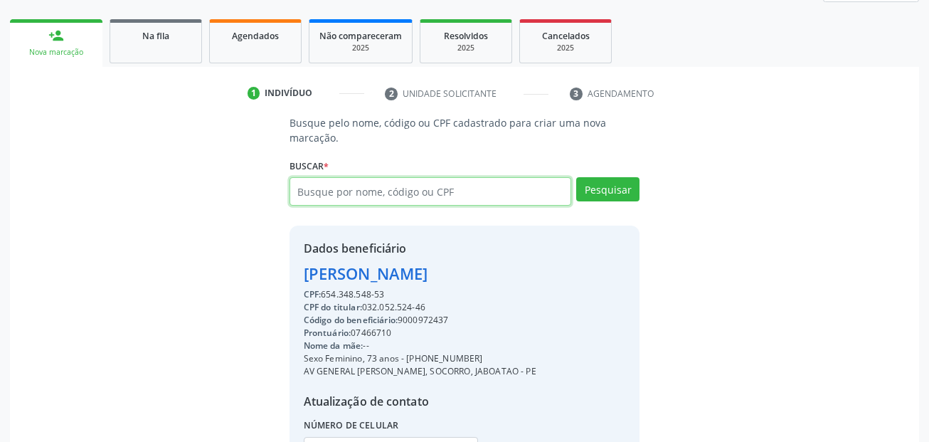
click at [435, 185] on input "text" at bounding box center [431, 191] width 282 height 28
click at [369, 193] on input "text" at bounding box center [431, 191] width 282 height 28
paste input "75327155404"
type input "75327155404"
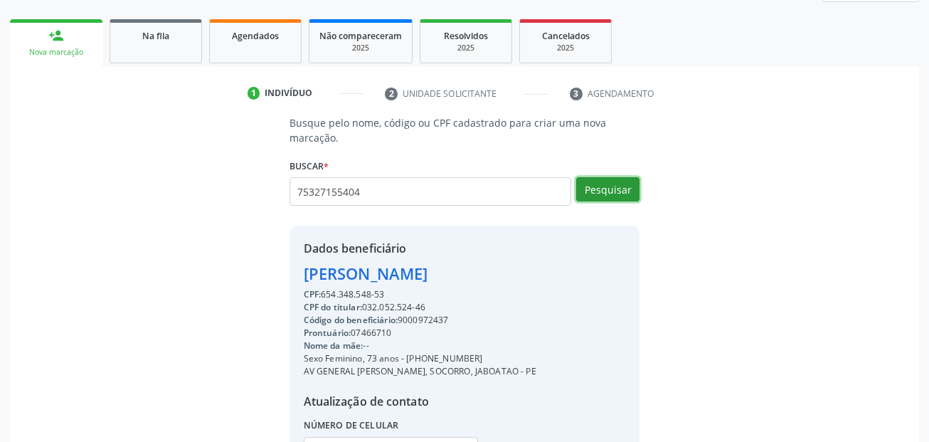
click at [610, 194] on button "Pesquisar" at bounding box center [607, 189] width 63 height 24
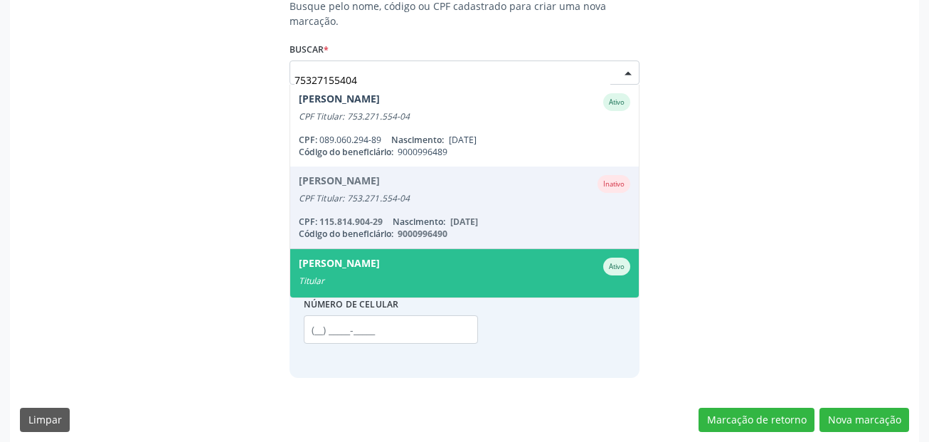
scroll to position [320, 0]
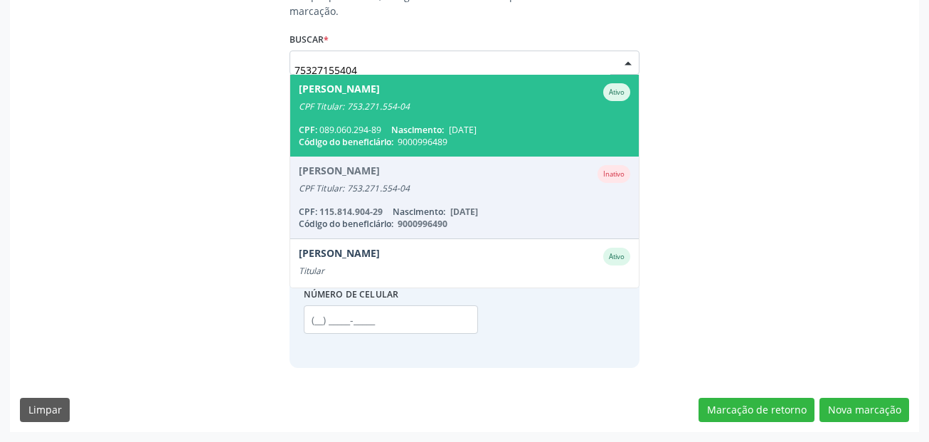
click at [452, 102] on div "CPF Titular: 753.271.554-04" at bounding box center [465, 106] width 332 height 11
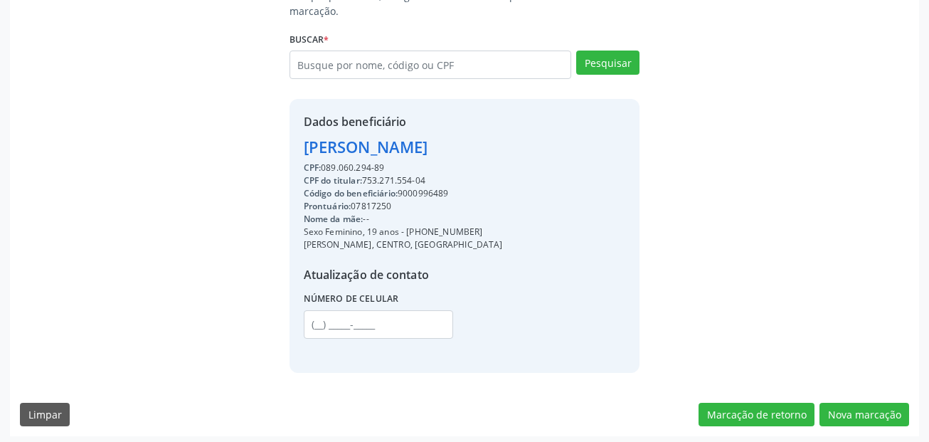
drag, startPoint x: 407, startPoint y: 255, endPoint x: 460, endPoint y: 251, distance: 53.5
click at [478, 238] on div "Sexo Feminino, 19 anos - [PHONE_NUMBER]" at bounding box center [403, 232] width 199 height 13
copy div "[PHONE_NUMBER]"
click at [315, 339] on input "text" at bounding box center [378, 324] width 149 height 28
paste input "[PHONE_NUMBER]"
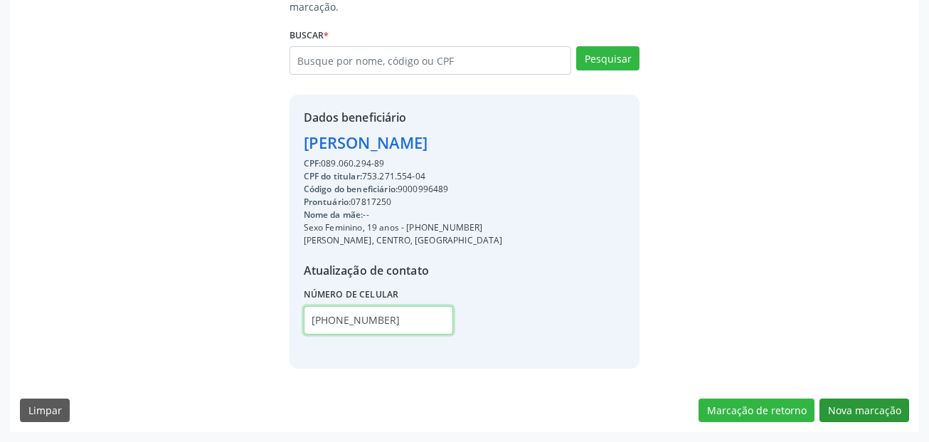
type input "[PHONE_NUMBER]"
click at [861, 408] on button "Nova marcação" at bounding box center [865, 410] width 90 height 24
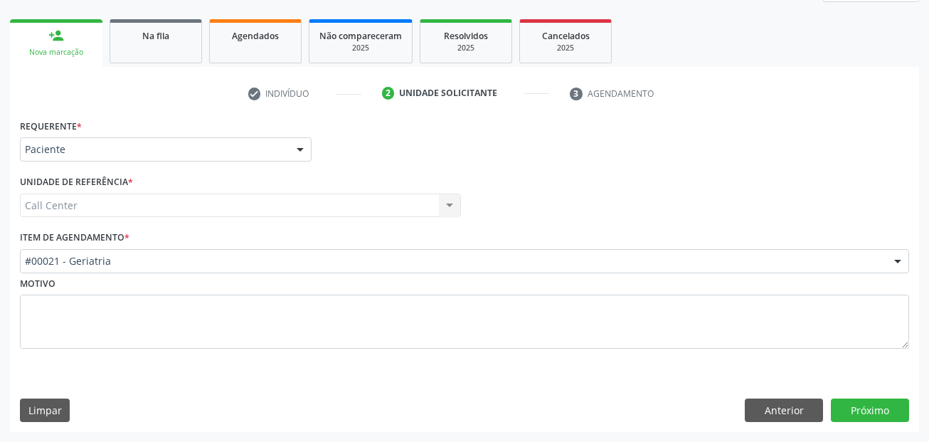
scroll to position [193, 0]
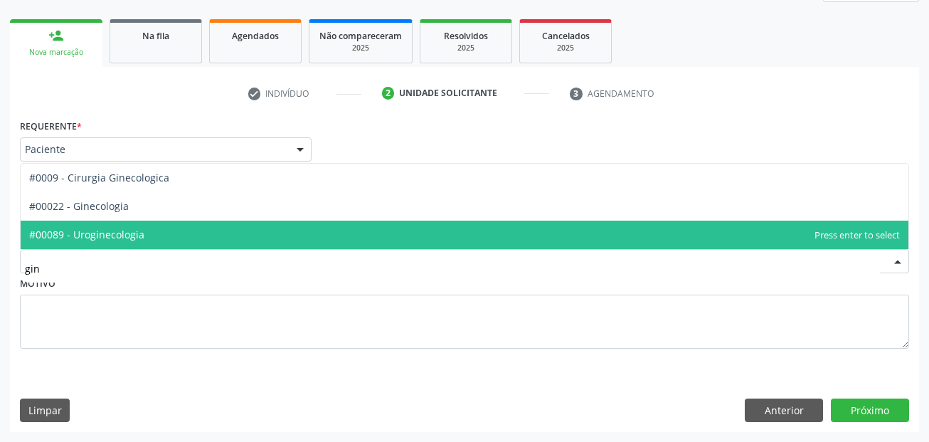
type input "gine"
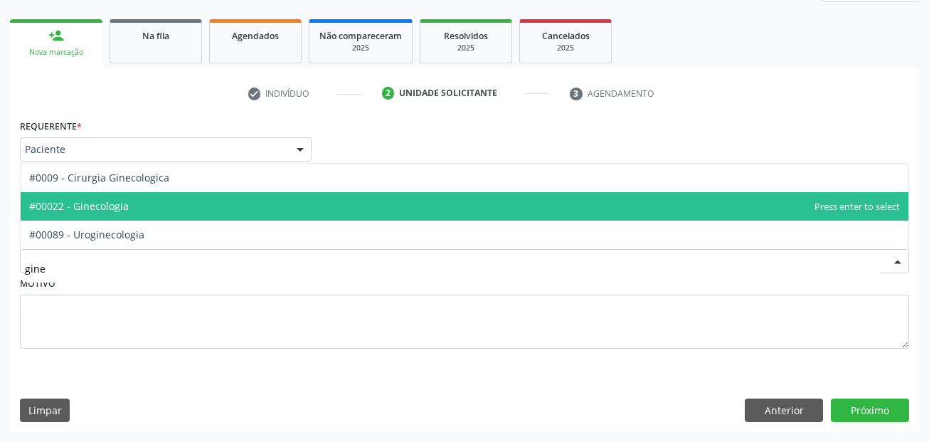
click at [102, 193] on span "#00022 - Ginecologia" at bounding box center [465, 206] width 888 height 28
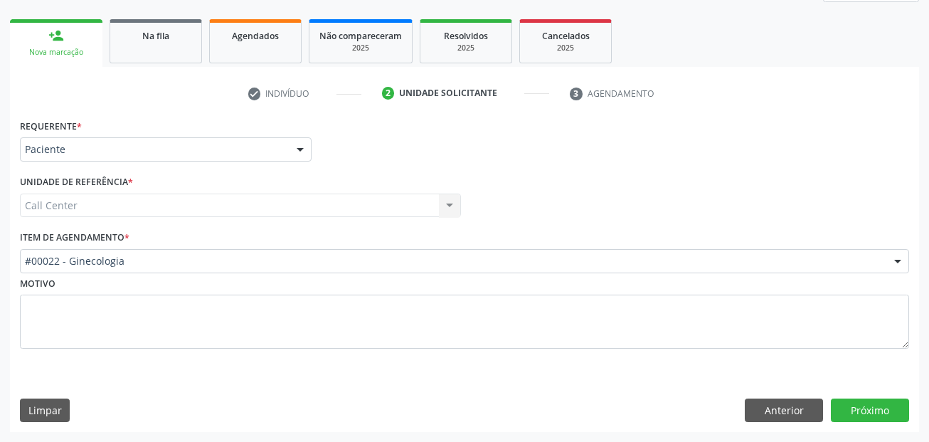
click at [846, 394] on div "Requerente * Paciente Médico(a) Enfermeiro(a) Paciente Nenhum resultado encontr…" at bounding box center [464, 273] width 909 height 317
click at [851, 405] on button "Próximo" at bounding box center [870, 410] width 78 height 24
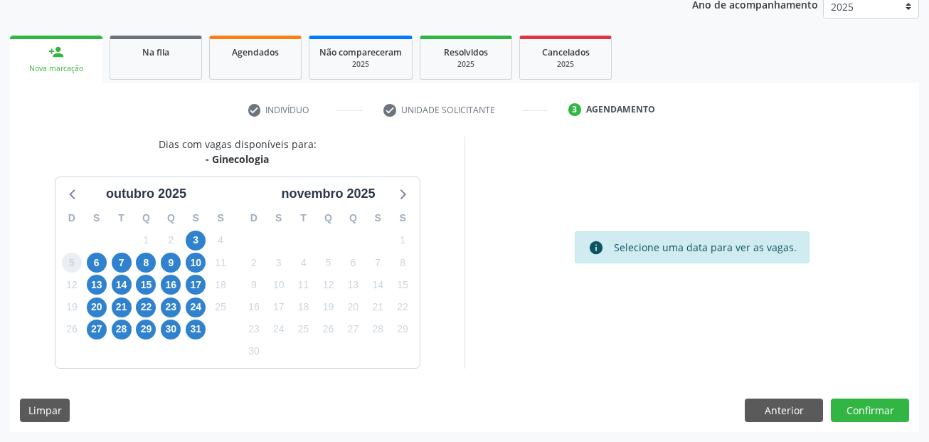
click at [72, 265] on span "5" at bounding box center [72, 263] width 20 height 20
click at [94, 264] on span "6" at bounding box center [97, 263] width 20 height 20
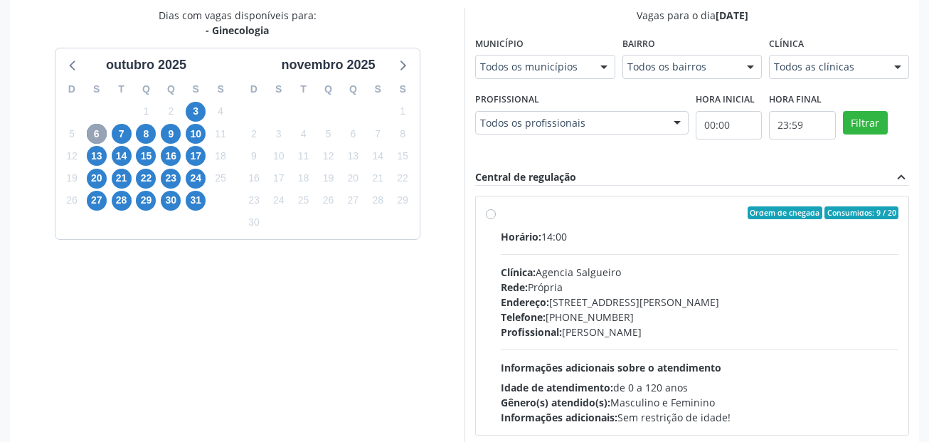
scroll to position [319, 0]
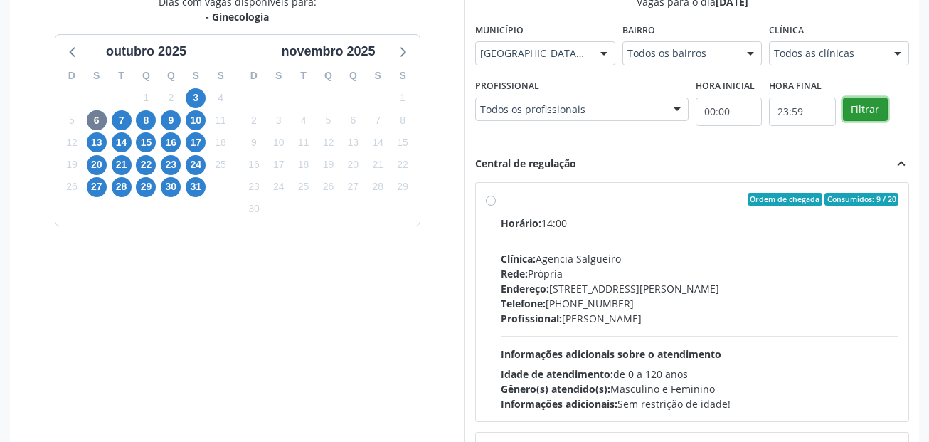
click at [843, 122] on button "Filtrar" at bounding box center [865, 109] width 45 height 24
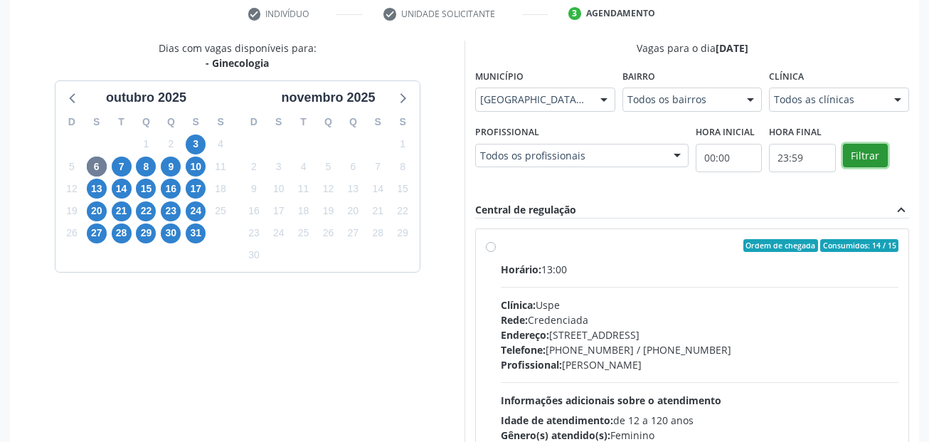
scroll to position [240, 0]
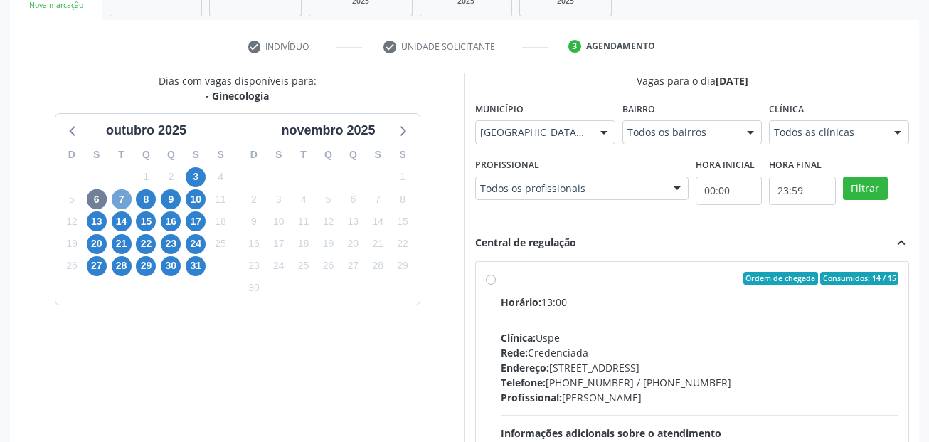
click at [127, 196] on span "7" at bounding box center [122, 199] width 20 height 20
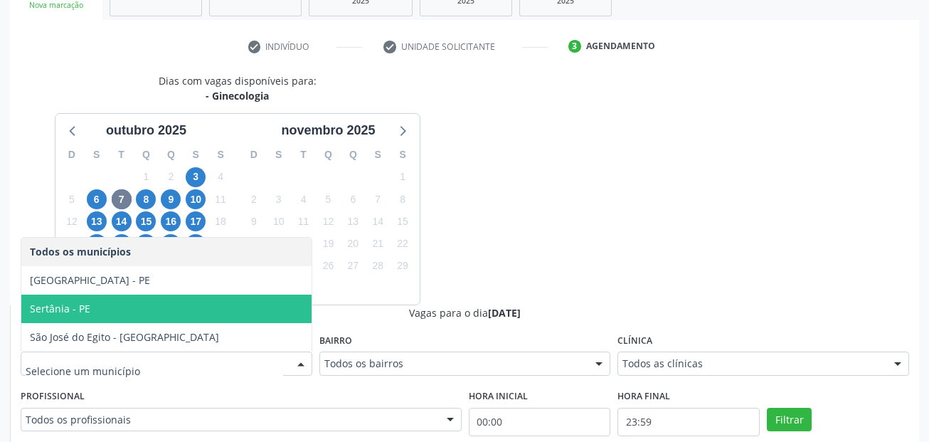
click at [129, 285] on span "[GEOGRAPHIC_DATA] - PE" at bounding box center [166, 280] width 290 height 28
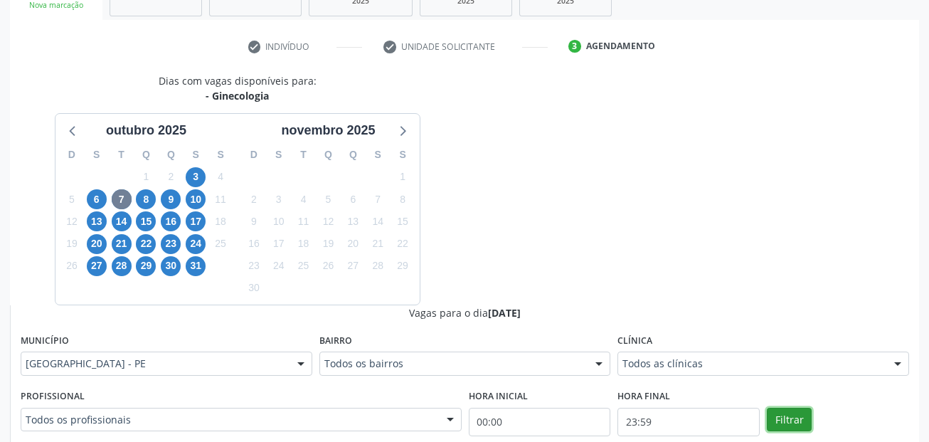
click at [792, 419] on button "Filtrar" at bounding box center [789, 420] width 45 height 24
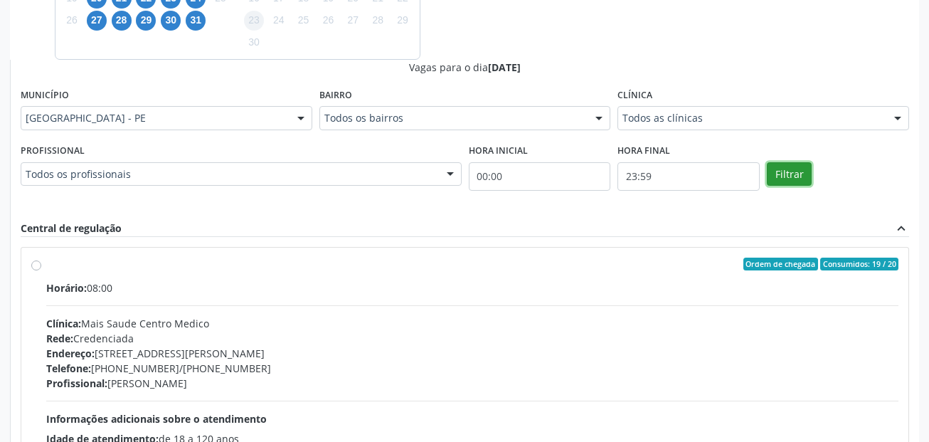
scroll to position [258, 0]
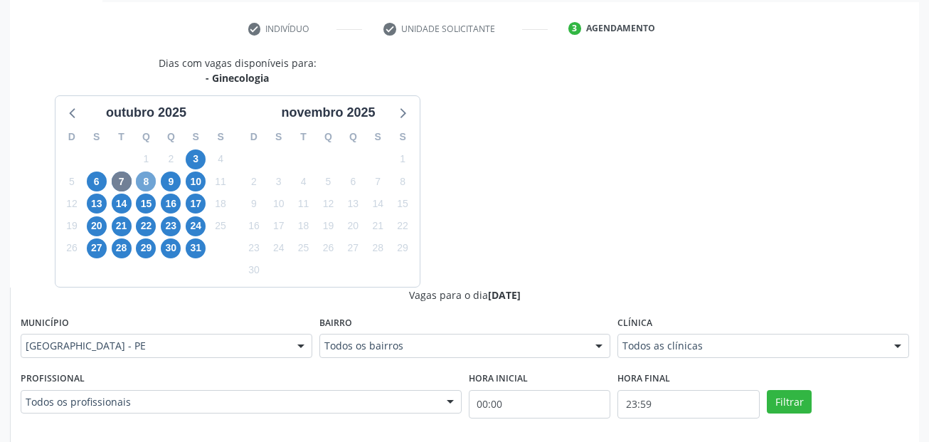
click at [149, 178] on span "8" at bounding box center [146, 181] width 20 height 20
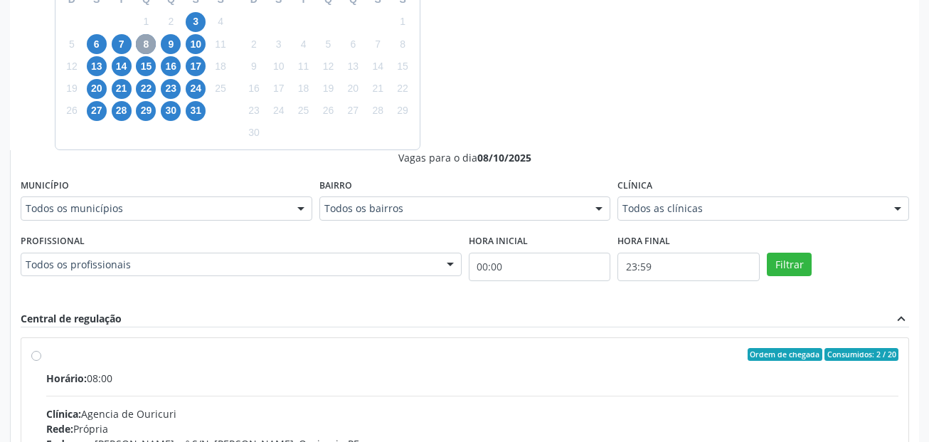
scroll to position [401, 0]
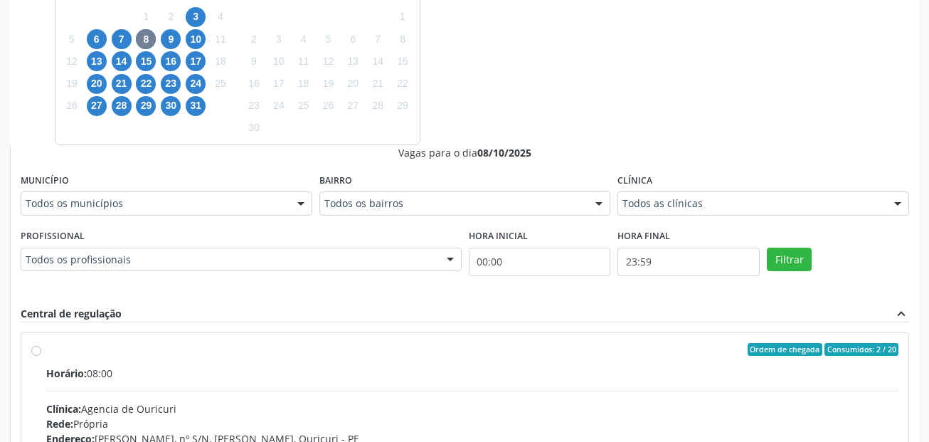
click at [125, 193] on div "Todos os municípios" at bounding box center [167, 203] width 292 height 24
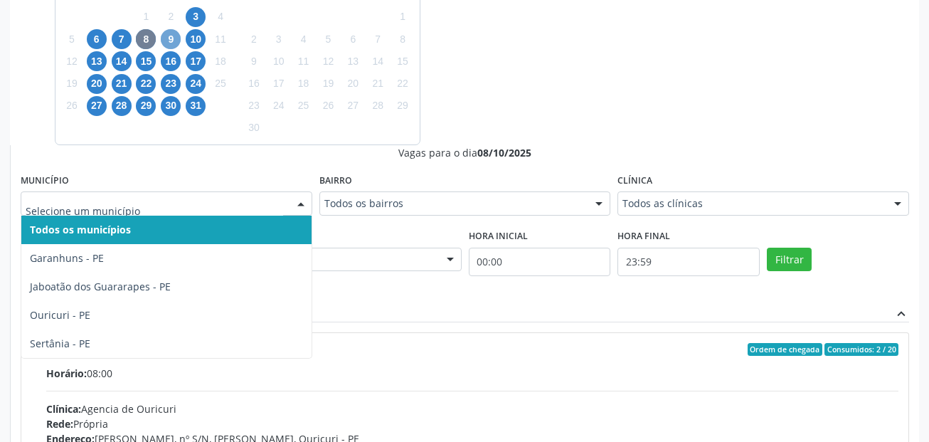
click at [169, 38] on span "9" at bounding box center [171, 39] width 20 height 20
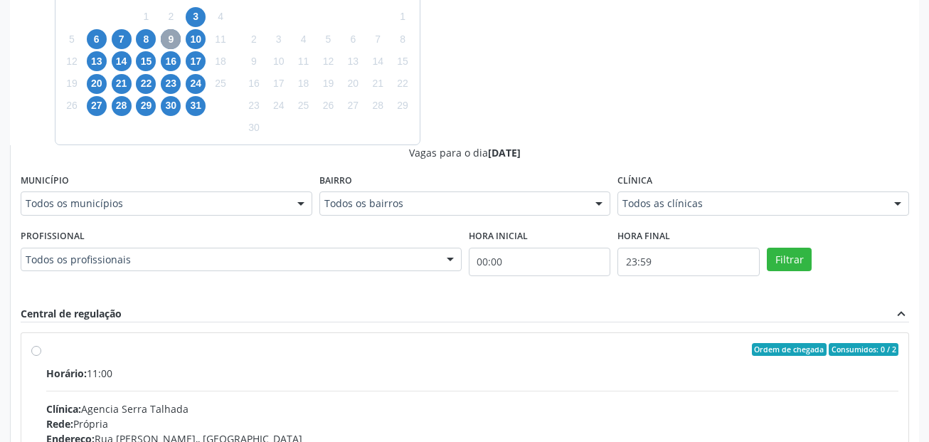
scroll to position [472, 0]
click at [196, 41] on span "10" at bounding box center [196, 39] width 20 height 20
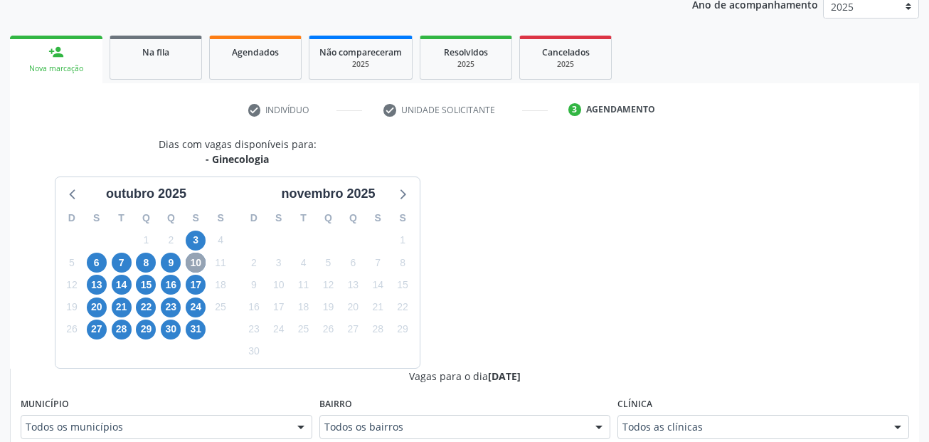
scroll to position [401, 0]
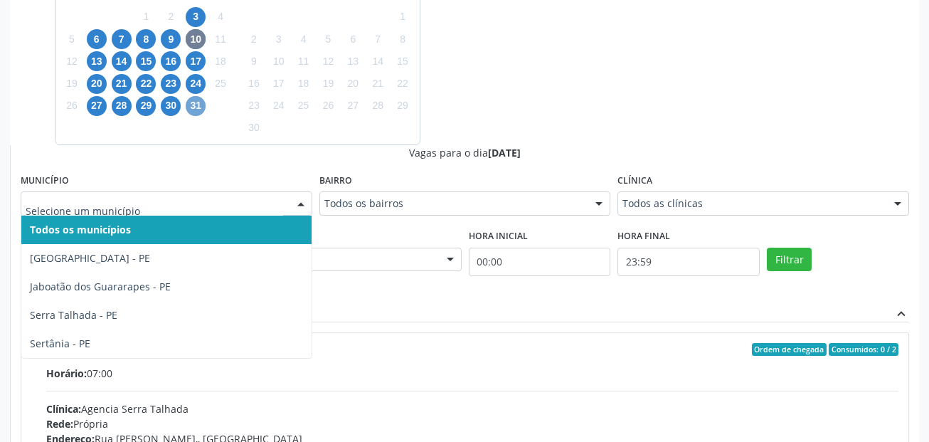
click at [201, 104] on span "31" at bounding box center [196, 106] width 20 height 20
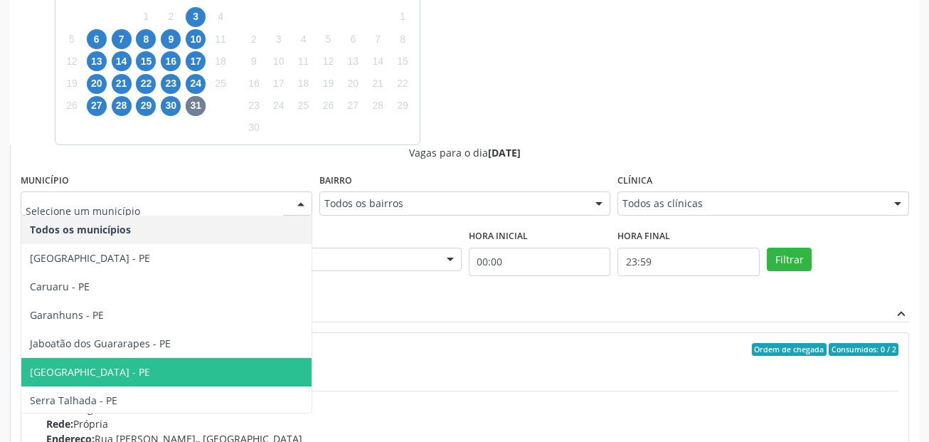
drag, startPoint x: 113, startPoint y: 372, endPoint x: 839, endPoint y: 337, distance: 727.2
click at [114, 372] on span "[GEOGRAPHIC_DATA] - PE" at bounding box center [166, 372] width 290 height 28
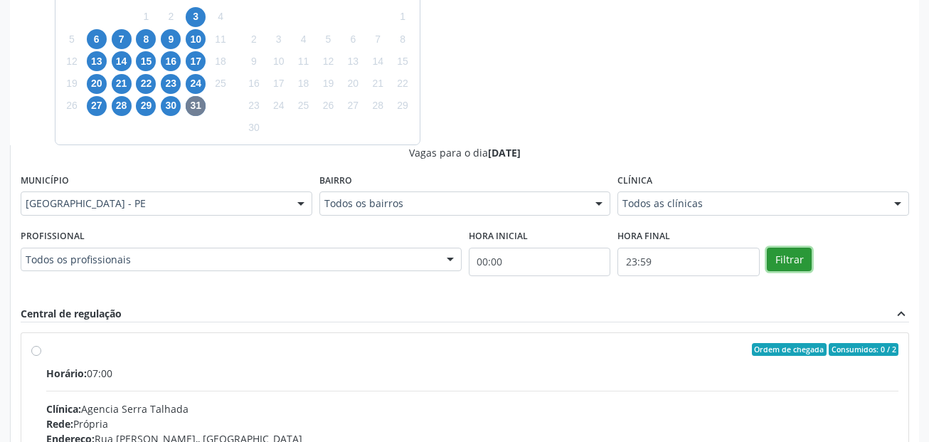
click at [795, 264] on button "Filtrar" at bounding box center [789, 260] width 45 height 24
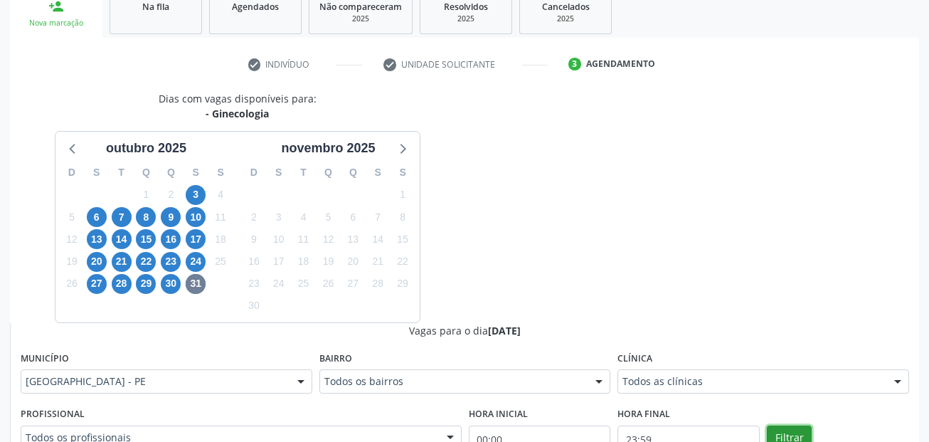
scroll to position [187, 0]
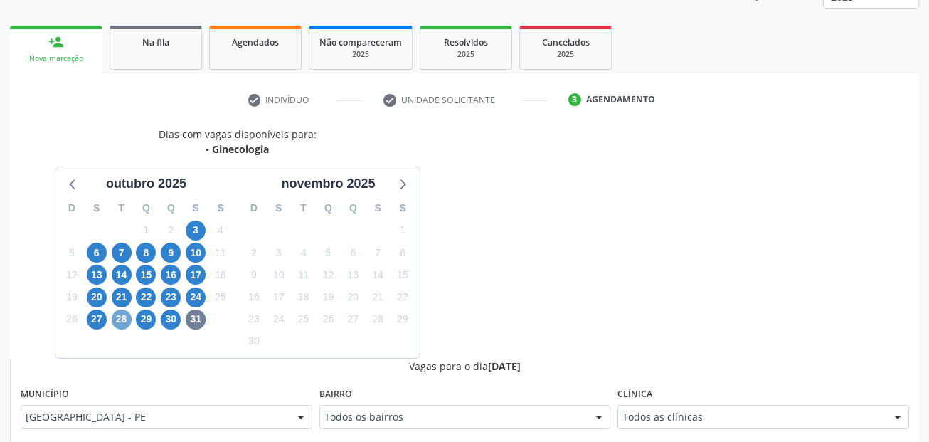
click at [118, 320] on span "28" at bounding box center [122, 319] width 20 height 20
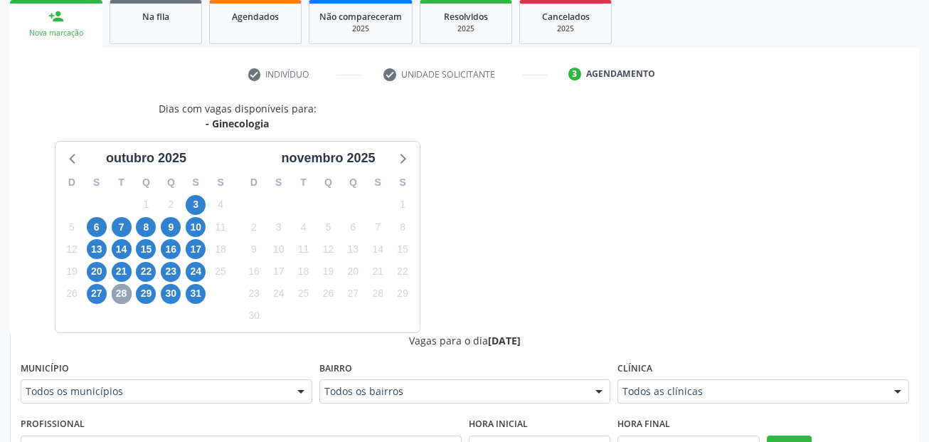
scroll to position [258, 0]
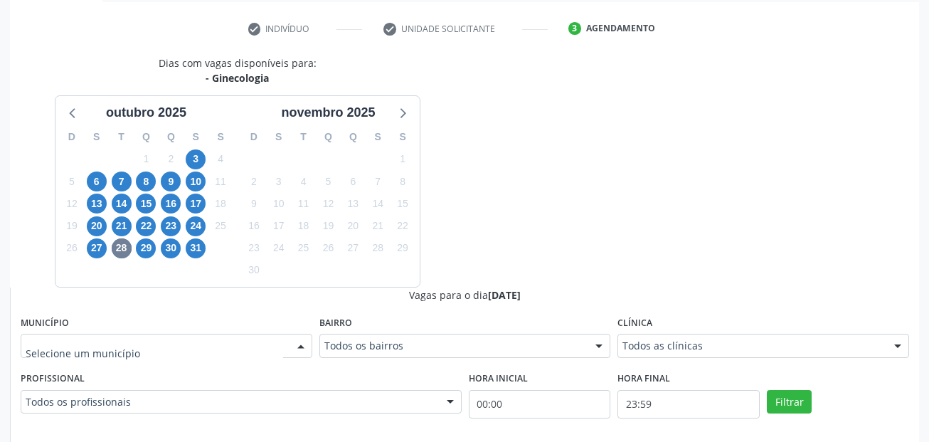
click at [150, 335] on div at bounding box center [167, 346] width 292 height 24
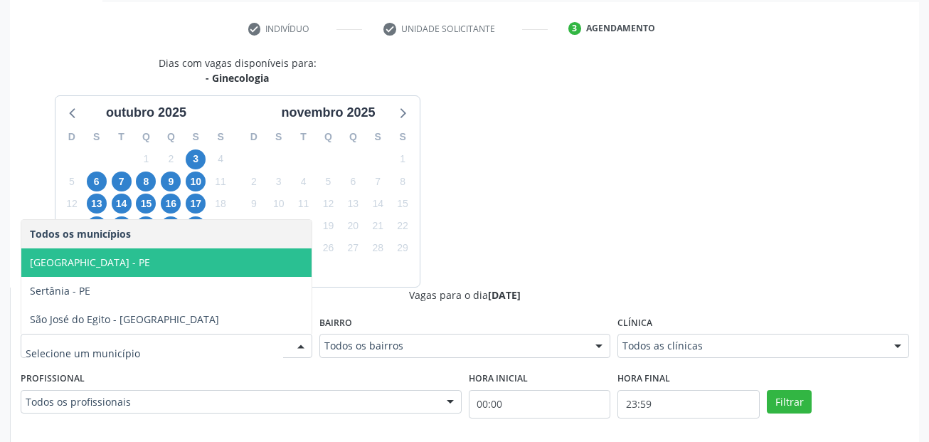
click at [68, 267] on span "[GEOGRAPHIC_DATA] - PE" at bounding box center [90, 262] width 120 height 14
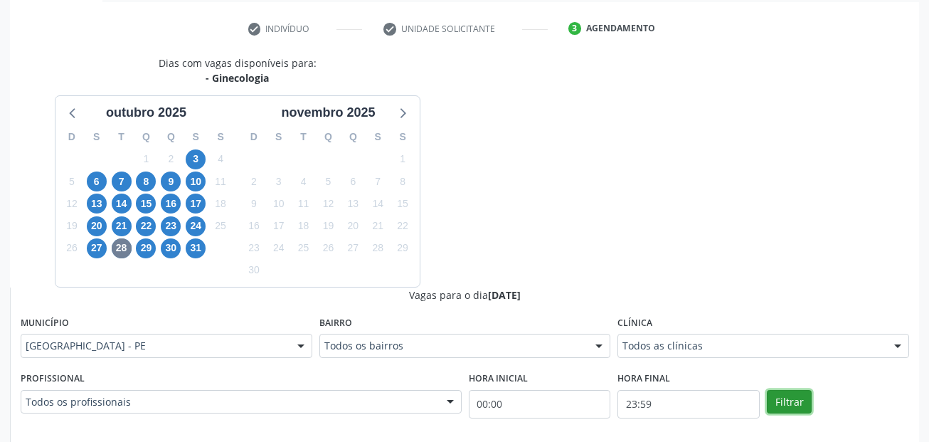
click at [785, 402] on button "Filtrar" at bounding box center [789, 402] width 45 height 24
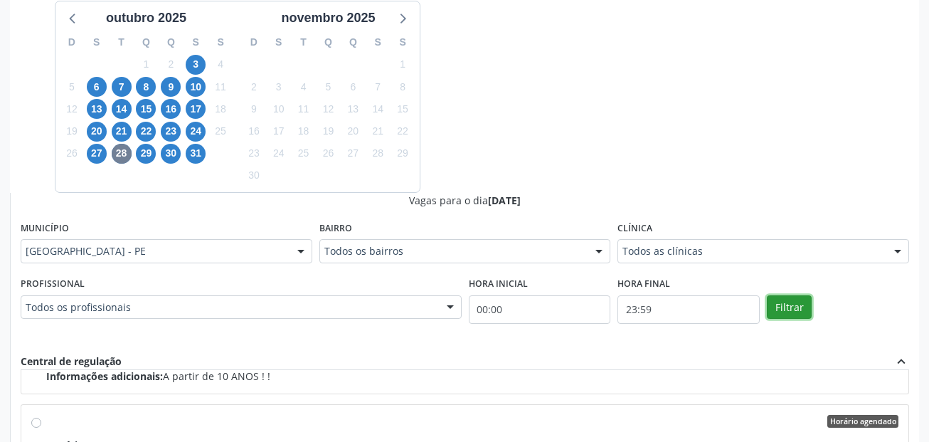
scroll to position [356, 0]
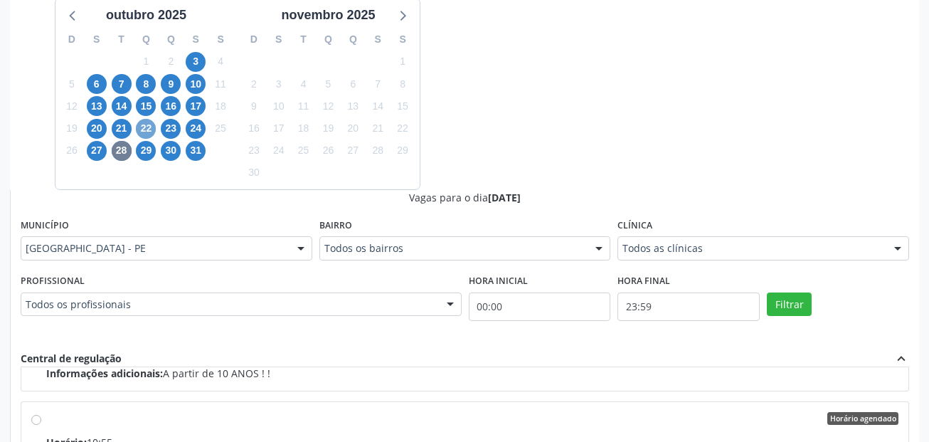
click at [146, 127] on span "22" at bounding box center [146, 129] width 20 height 20
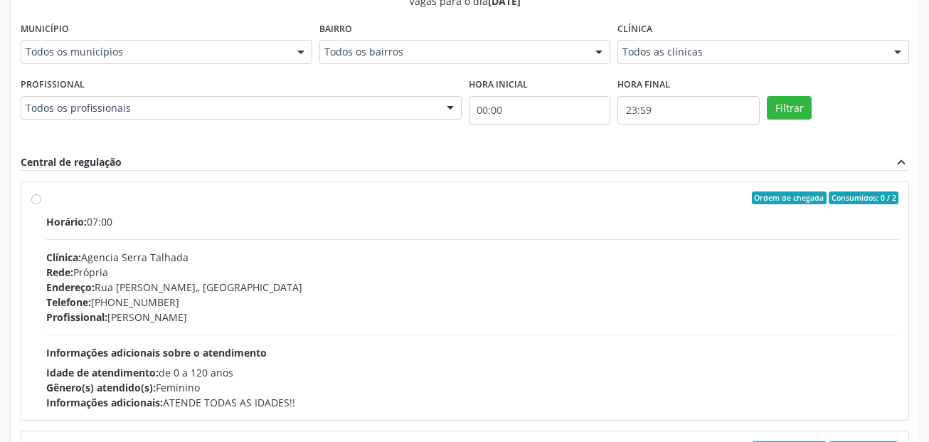
scroll to position [569, 0]
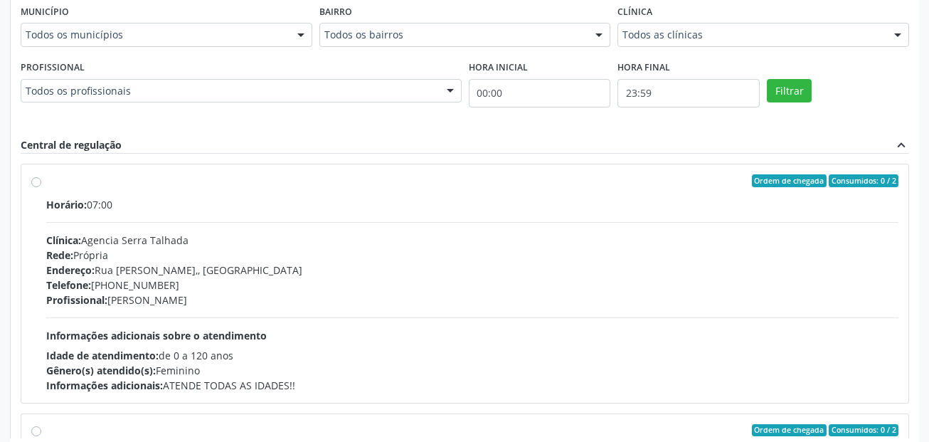
click at [493, 59] on label "Hora inicial" at bounding box center [498, 68] width 59 height 22
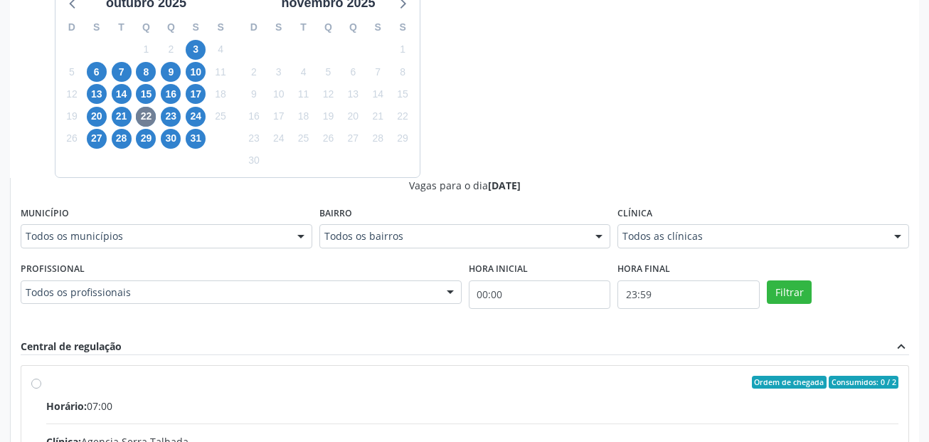
scroll to position [356, 0]
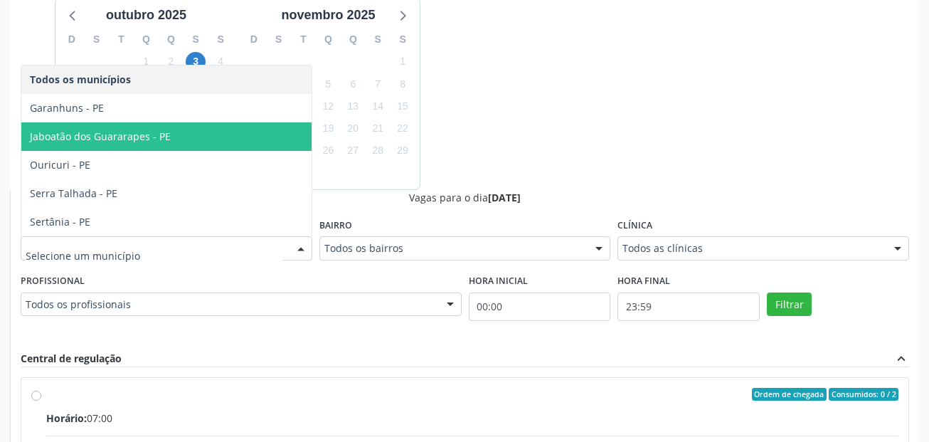
click at [177, 138] on span "Jaboatão dos Guararapes - PE" at bounding box center [166, 136] width 290 height 28
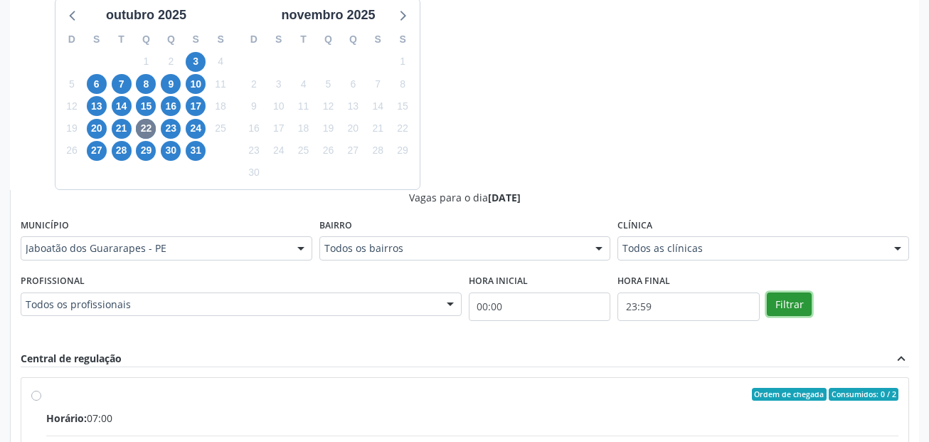
click at [788, 299] on button "Filtrar" at bounding box center [789, 304] width 45 height 24
click at [149, 105] on span "15" at bounding box center [146, 106] width 20 height 20
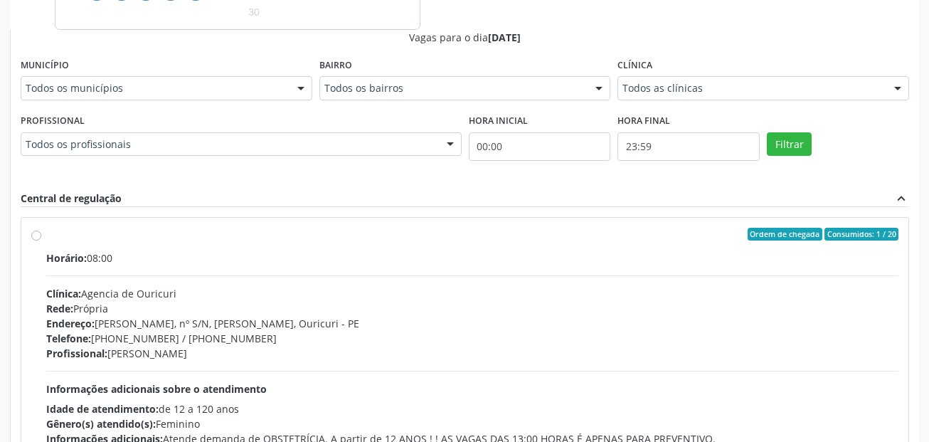
scroll to position [497, 0]
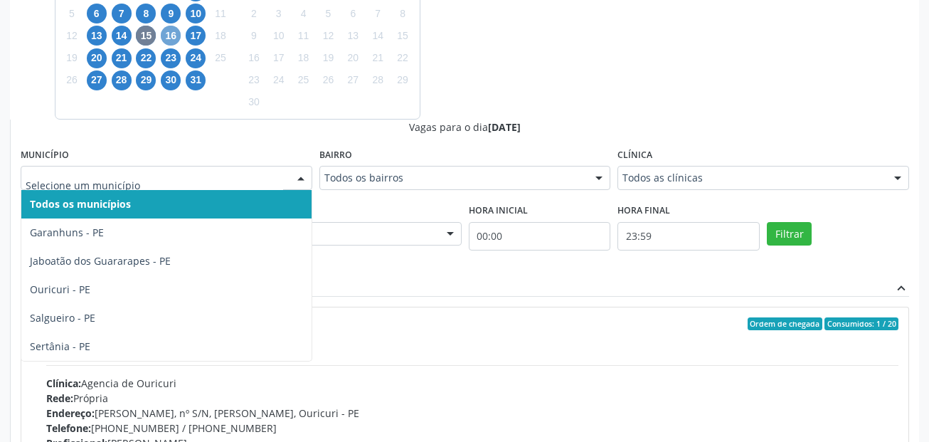
click at [173, 34] on span "16" at bounding box center [171, 36] width 20 height 20
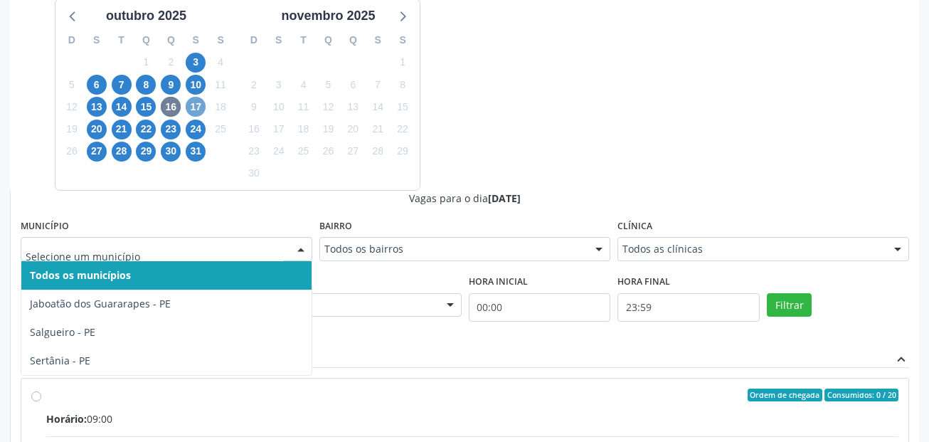
click at [196, 105] on span "17" at bounding box center [196, 107] width 20 height 20
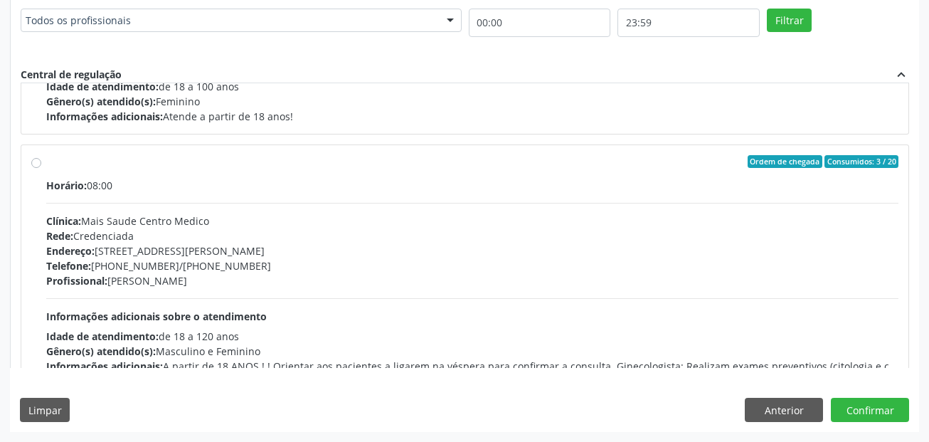
scroll to position [498, 0]
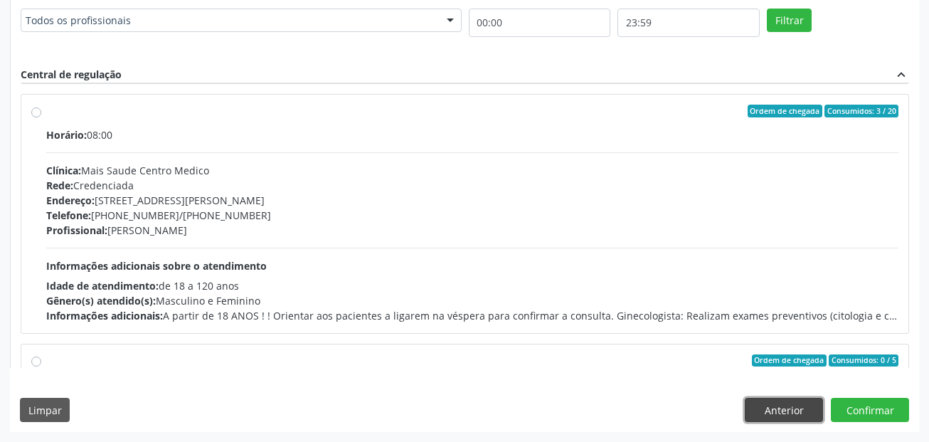
click at [796, 406] on button "Anterior" at bounding box center [784, 410] width 78 height 24
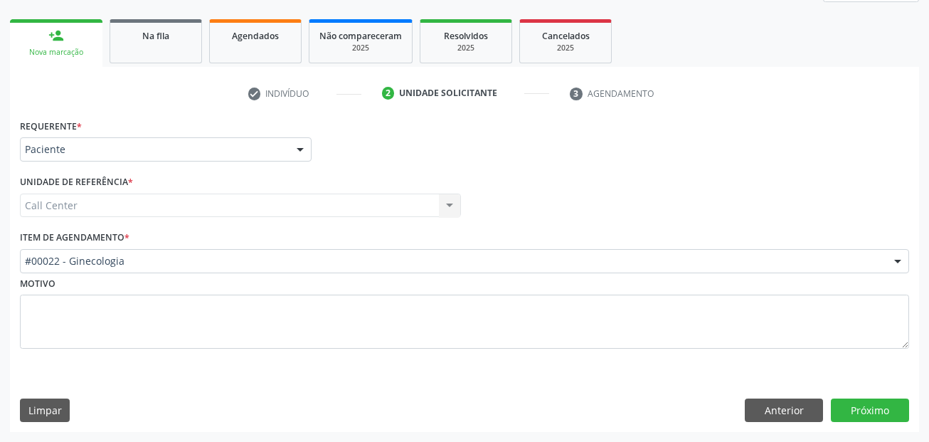
scroll to position [193, 0]
click at [796, 406] on button "Anterior" at bounding box center [784, 410] width 78 height 24
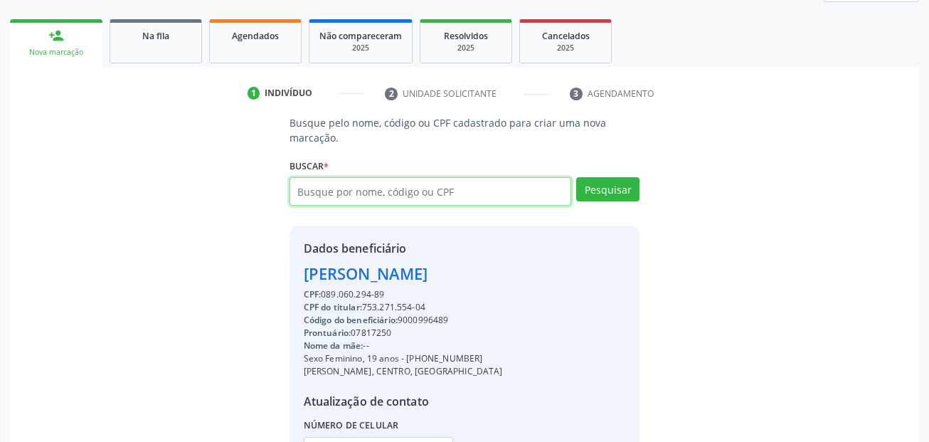
click at [408, 191] on input "text" at bounding box center [431, 191] width 282 height 28
paste input "[PHONE_NUMBER]"
type input "[PHONE_NUMBER]"
drag, startPoint x: 481, startPoint y: 189, endPoint x: 226, endPoint y: 208, distance: 255.3
click at [226, 208] on div "Busque pelo nome, código ou CPF cadastrado para criar uma nova marcação. [GEOGR…" at bounding box center [464, 306] width 889 height 383
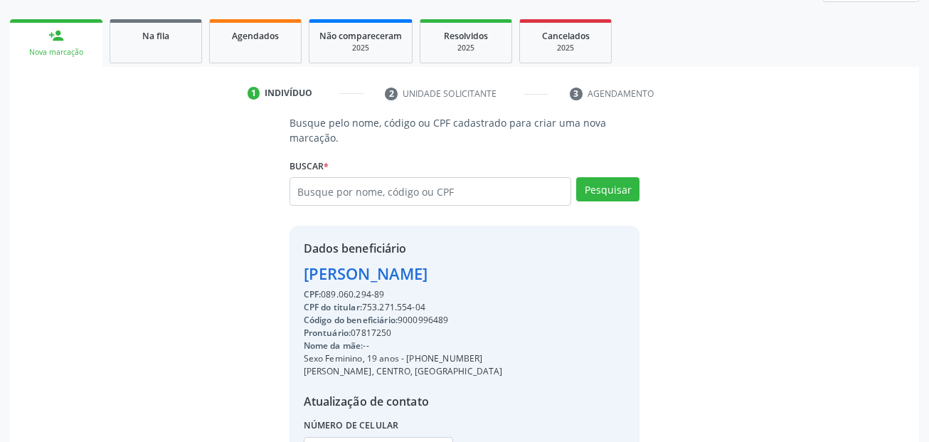
drag, startPoint x: 405, startPoint y: 332, endPoint x: 366, endPoint y: 331, distance: 38.4
click at [366, 314] on div "CPF do titular: 753.271.554-04" at bounding box center [403, 307] width 199 height 13
copy div "753.271.554-04"
click at [368, 190] on input "text" at bounding box center [431, 191] width 282 height 28
paste input "753.271.554-04"
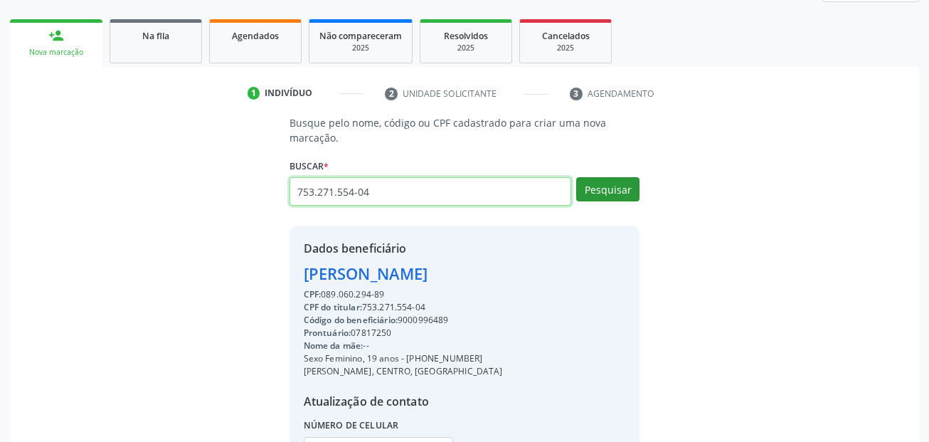
type input "753.271.554-04"
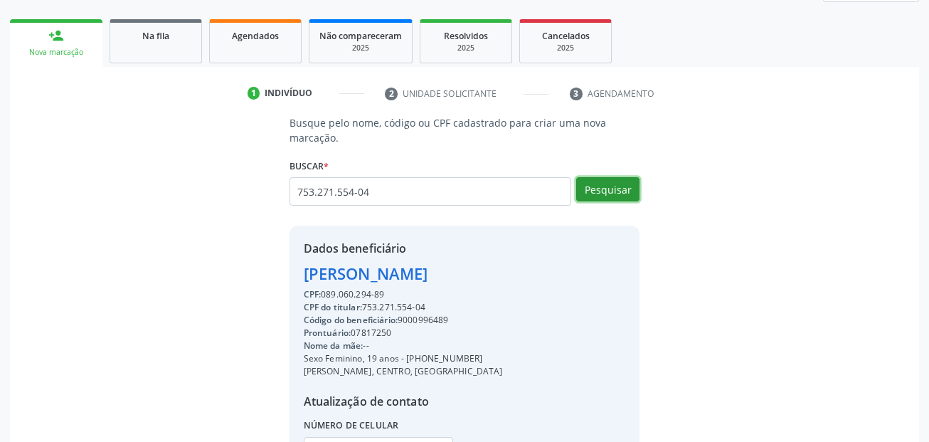
click at [620, 196] on button "Pesquisar" at bounding box center [607, 189] width 63 height 24
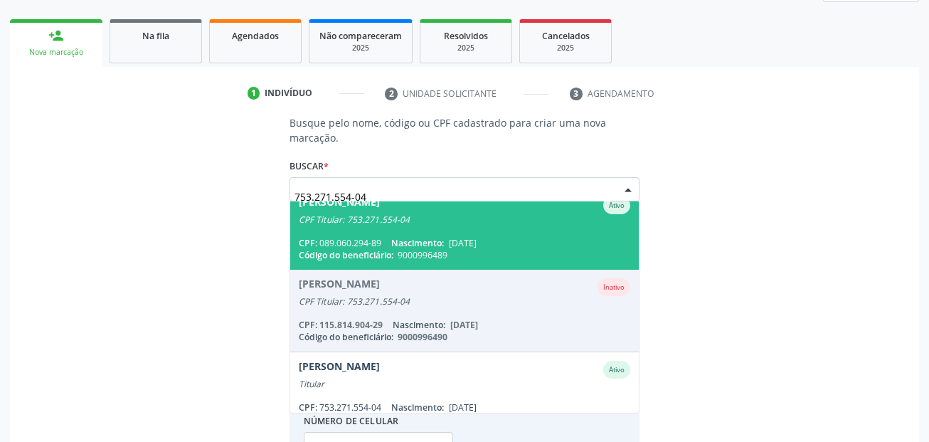
scroll to position [36, 0]
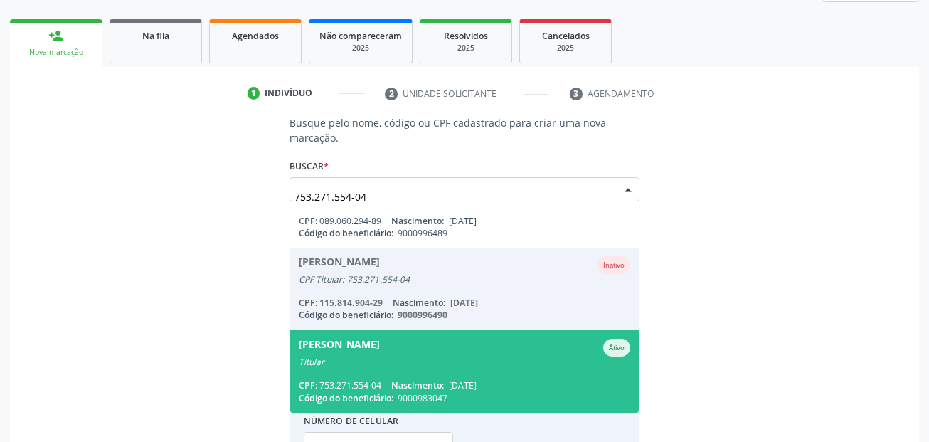
click at [511, 368] on span "[PERSON_NAME] Ativo Titular CPF: 753.271.554-04 Nascimento: [DATE] Código do be…" at bounding box center [464, 371] width 349 height 82
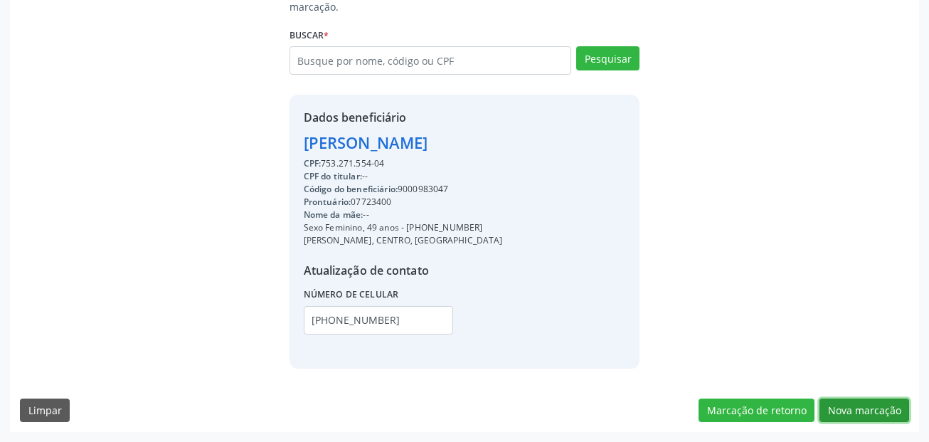
click at [872, 405] on button "Nova marcação" at bounding box center [865, 410] width 90 height 24
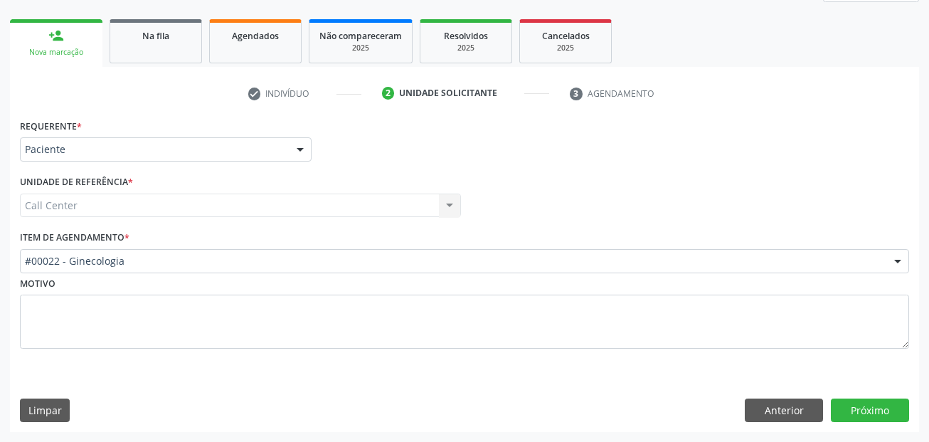
scroll to position [193, 0]
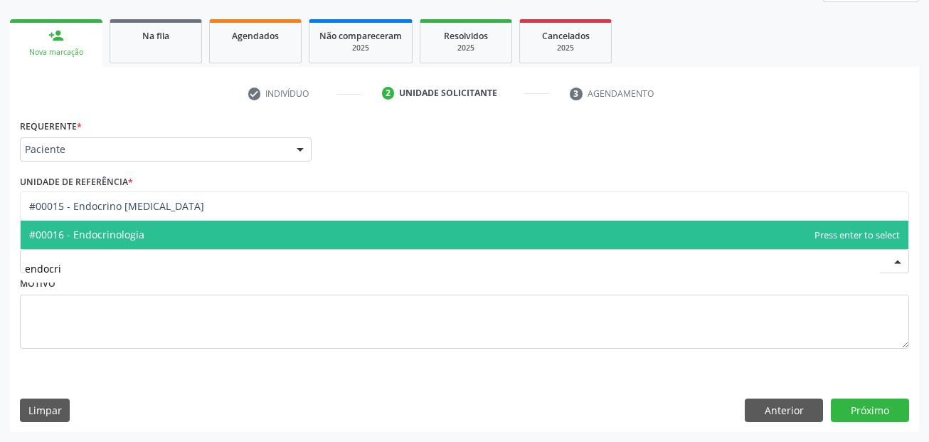
click at [88, 233] on span "#00016 - Endocrinologia" at bounding box center [86, 235] width 115 height 14
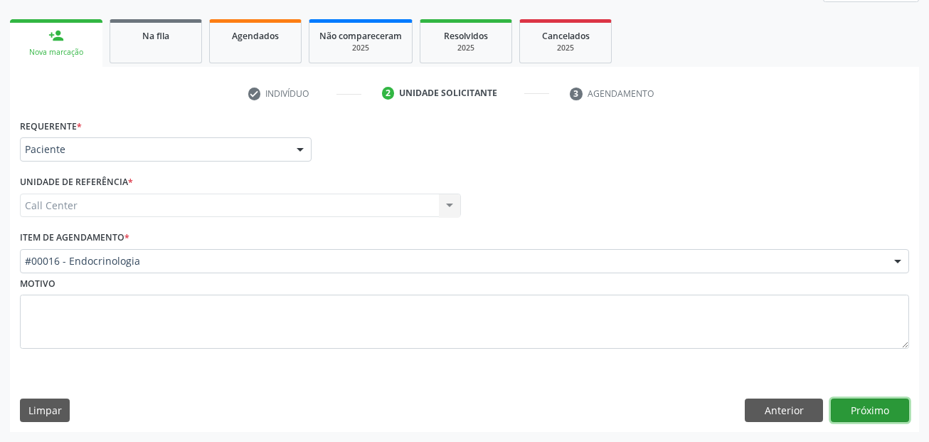
click at [889, 406] on button "Próximo" at bounding box center [870, 410] width 78 height 24
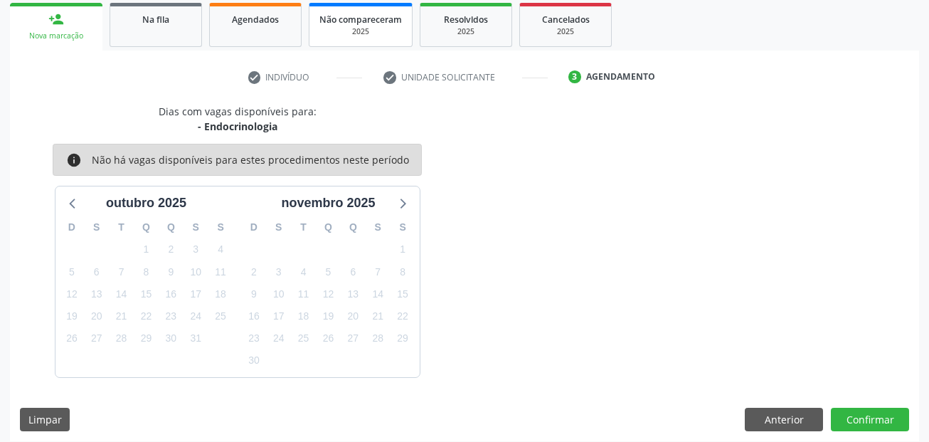
scroll to position [219, 0]
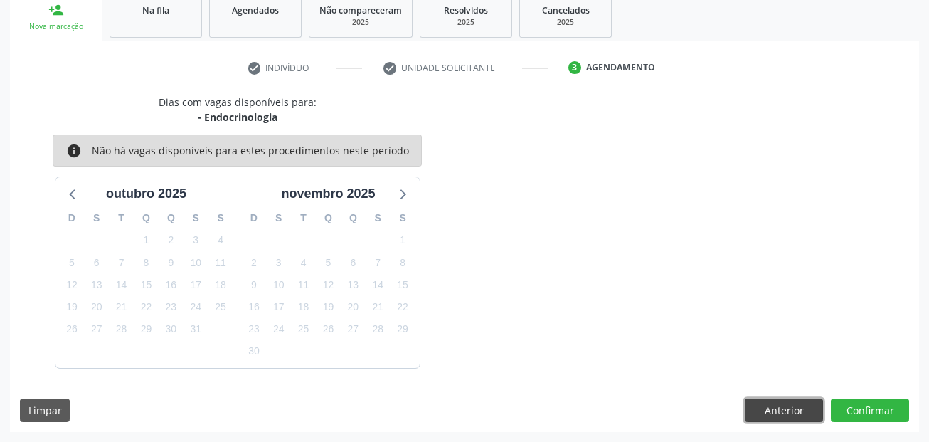
click at [768, 407] on button "Anterior" at bounding box center [784, 410] width 78 height 24
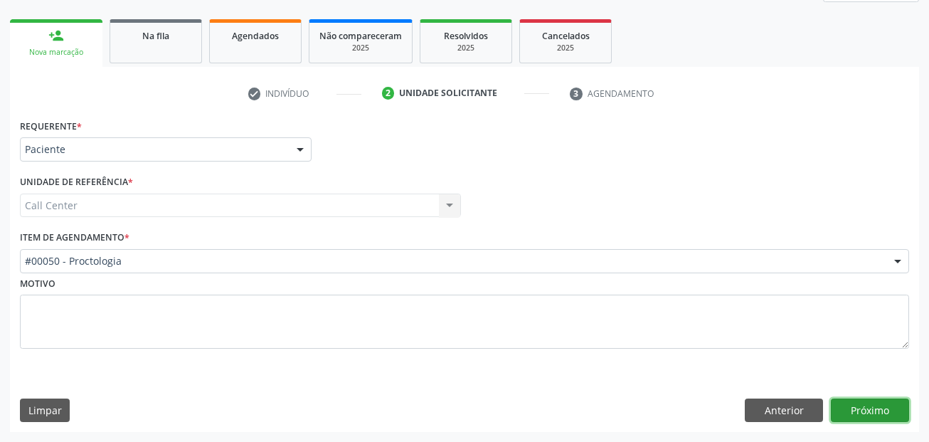
click at [869, 410] on button "Próximo" at bounding box center [870, 410] width 78 height 24
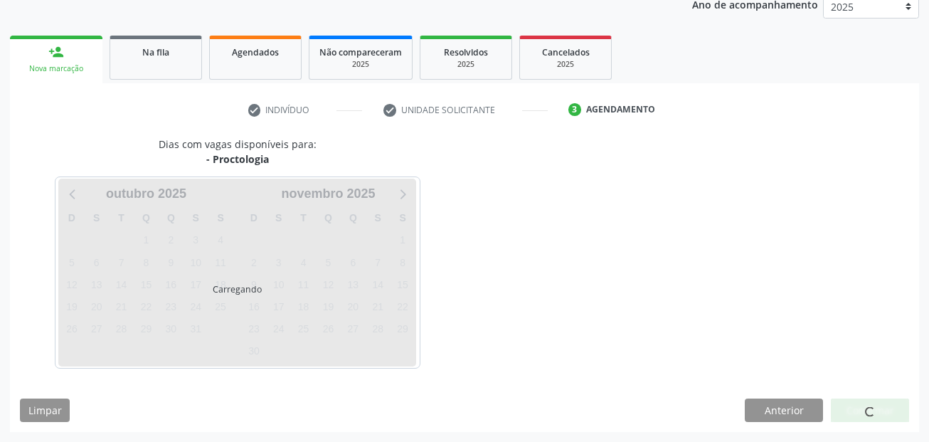
scroll to position [177, 0]
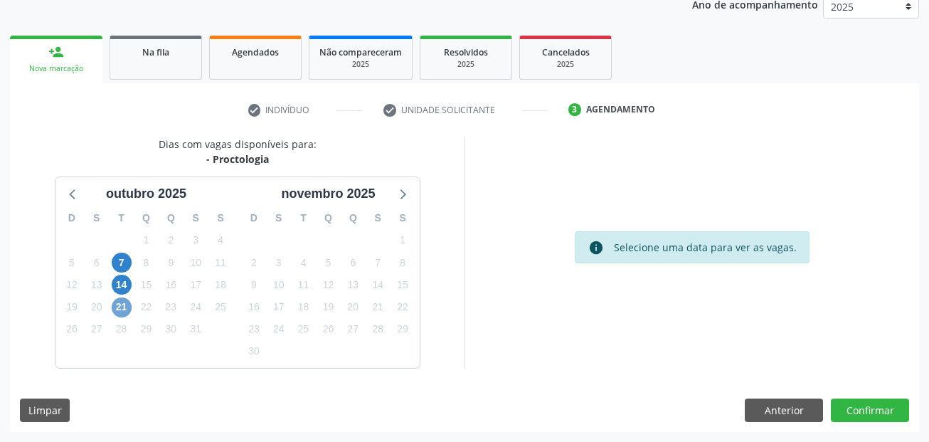
click at [115, 302] on span "21" at bounding box center [122, 307] width 20 height 20
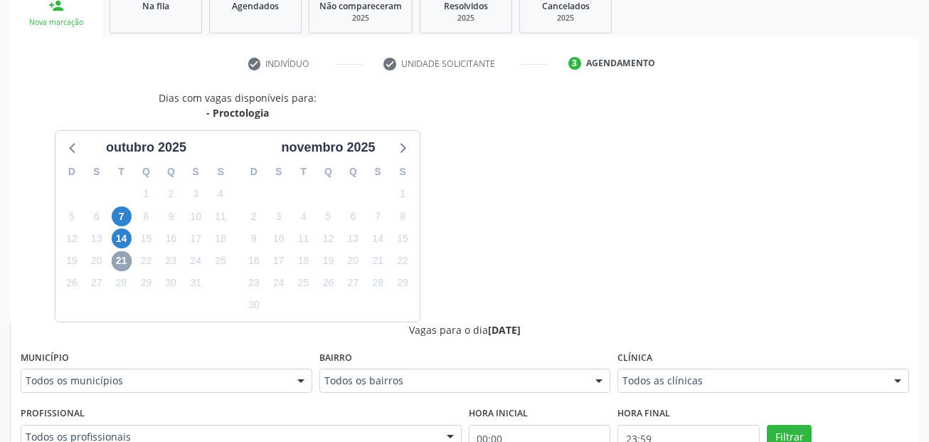
scroll to position [248, 0]
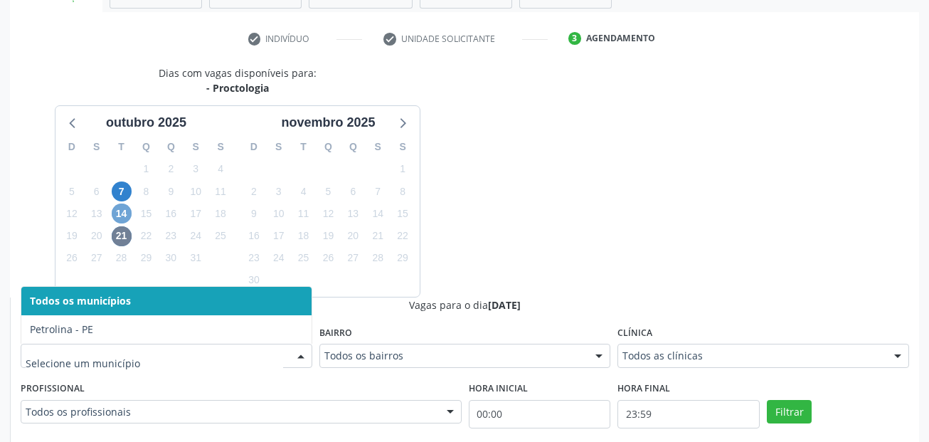
click at [122, 215] on span "14" at bounding box center [122, 213] width 20 height 20
click at [129, 181] on div "7" at bounding box center [122, 192] width 20 height 22
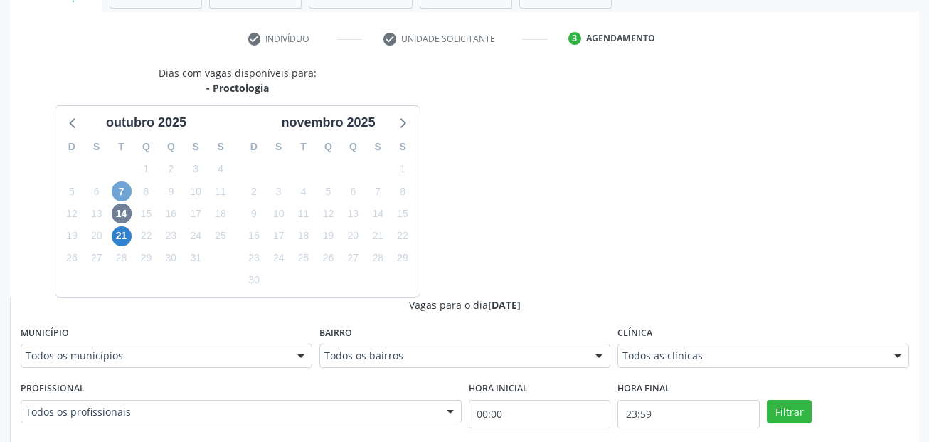
click at [124, 190] on span "7" at bounding box center [122, 191] width 20 height 20
click at [119, 186] on span "7" at bounding box center [122, 191] width 20 height 20
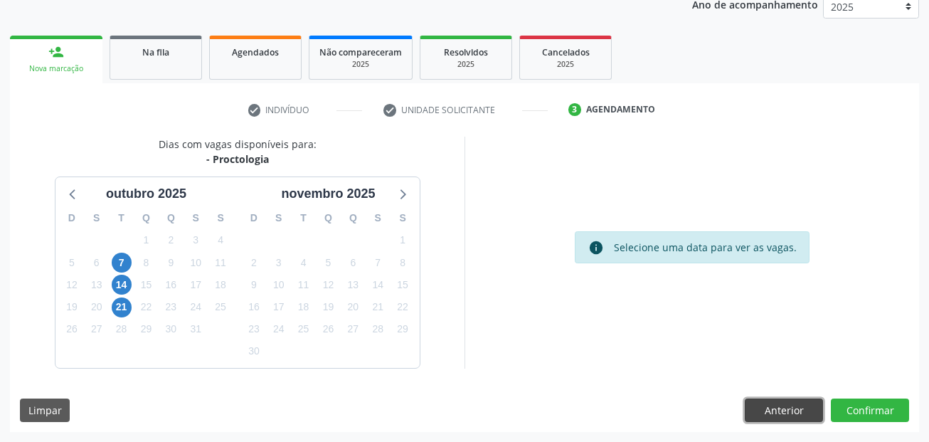
click at [791, 413] on button "Anterior" at bounding box center [784, 410] width 78 height 24
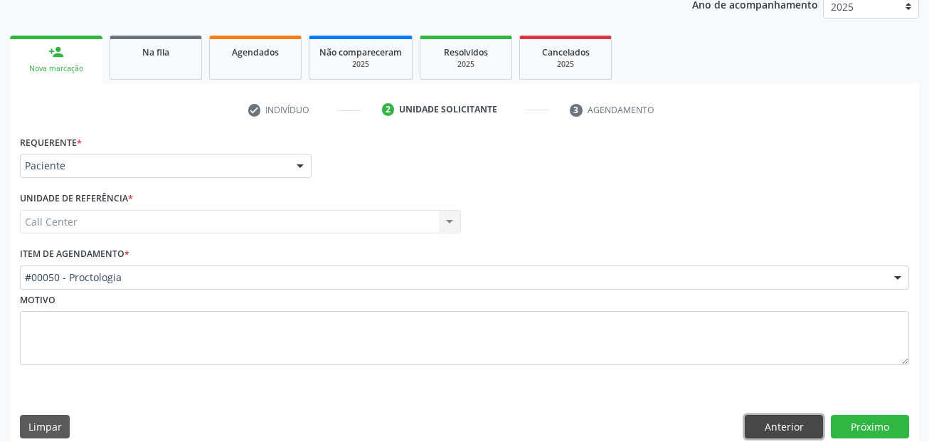
click at [780, 423] on button "Anterior" at bounding box center [784, 427] width 78 height 24
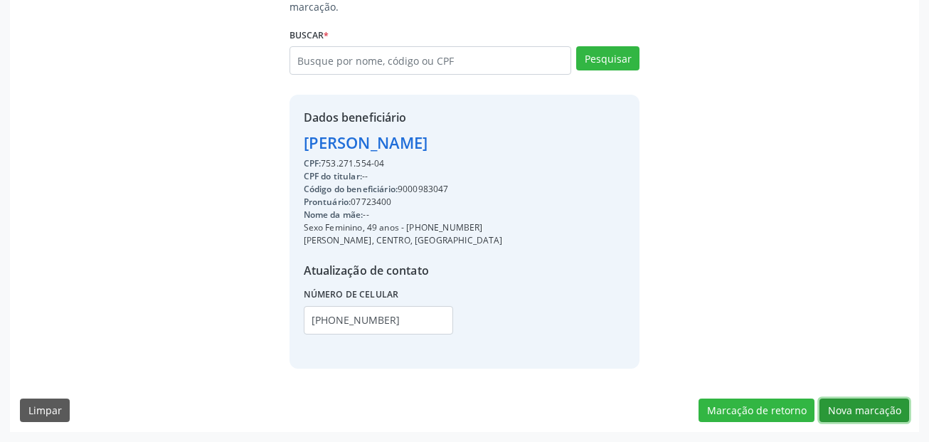
click at [870, 410] on button "Nova marcação" at bounding box center [865, 410] width 90 height 24
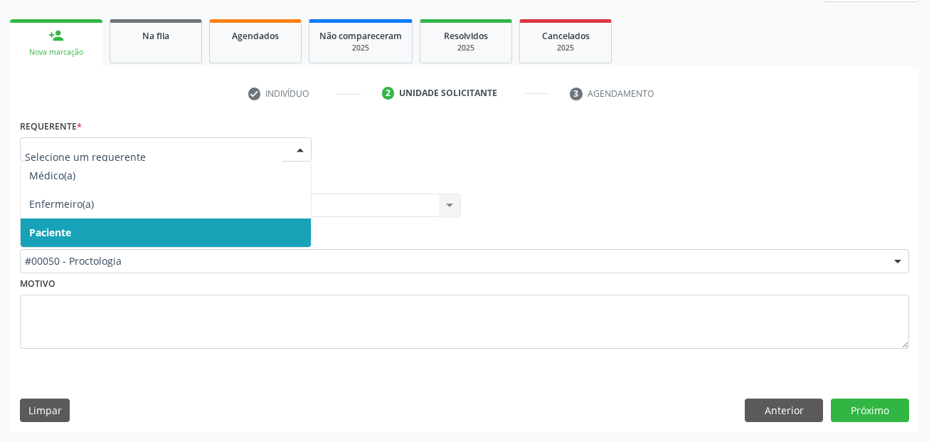
click at [82, 225] on span "Paciente" at bounding box center [166, 232] width 290 height 28
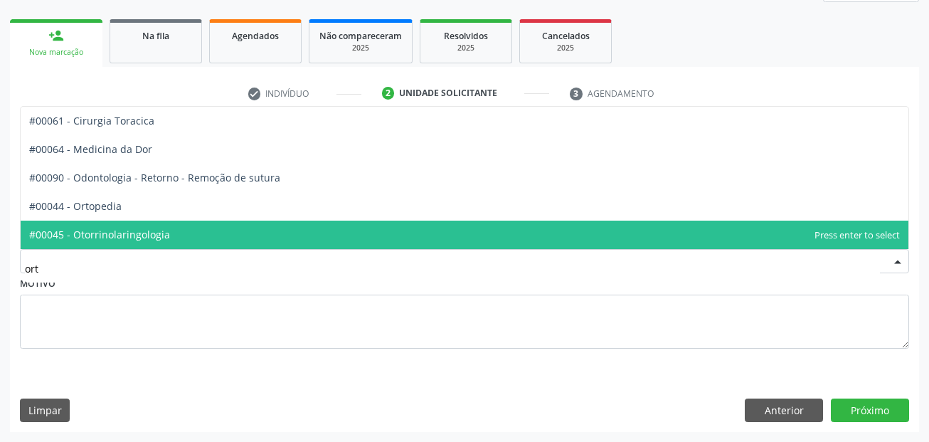
type input "orto"
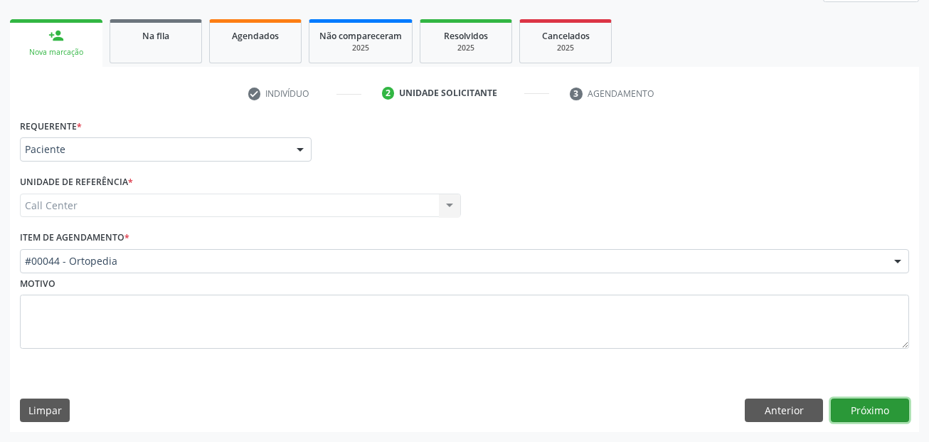
click at [867, 405] on button "Próximo" at bounding box center [870, 410] width 78 height 24
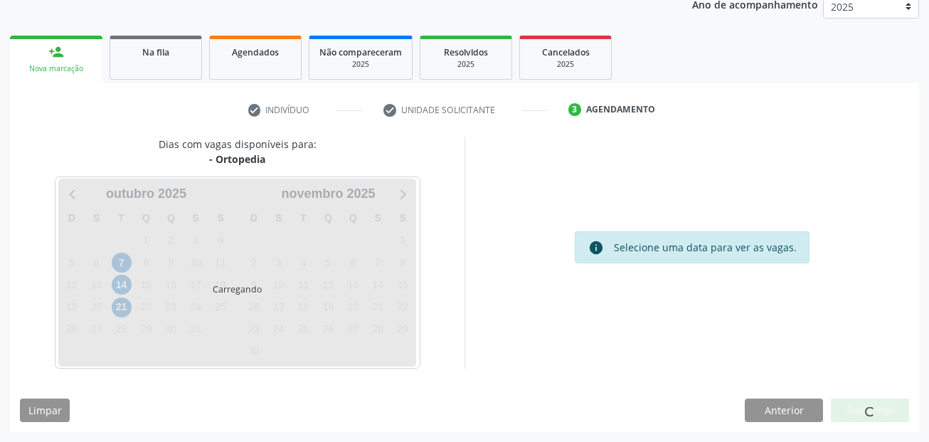
scroll to position [177, 0]
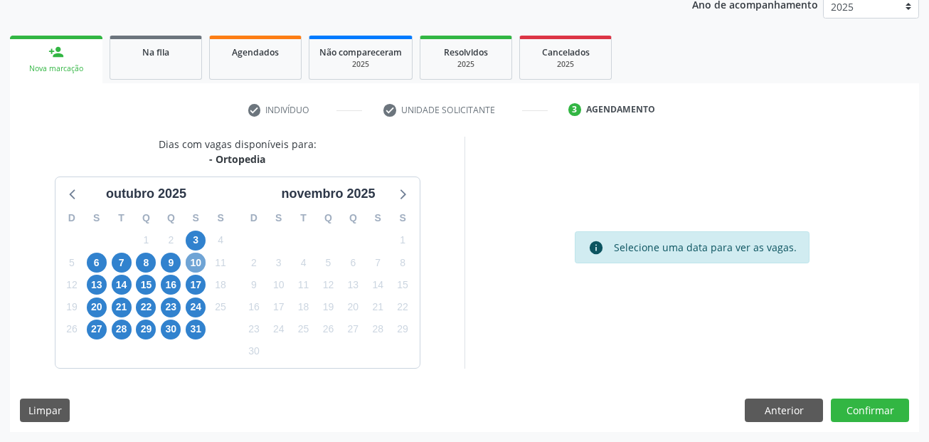
click at [191, 263] on span "10" at bounding box center [196, 263] width 20 height 20
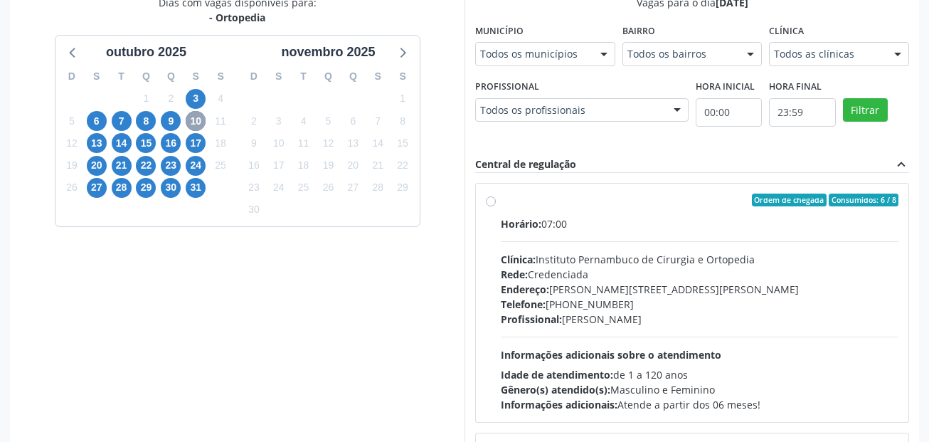
scroll to position [319, 0]
click at [475, 65] on div "Todos os municípios" at bounding box center [545, 53] width 140 height 24
click at [173, 117] on span "9" at bounding box center [171, 120] width 20 height 20
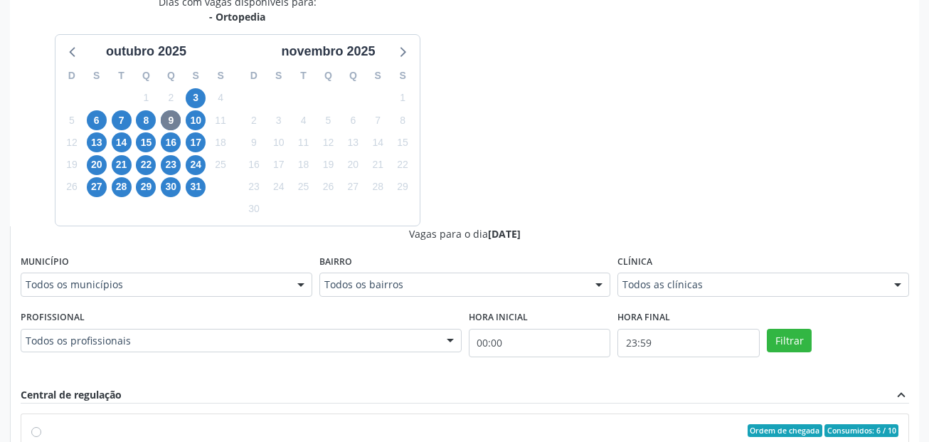
click at [107, 294] on div "Todos os municípios" at bounding box center [167, 284] width 292 height 24
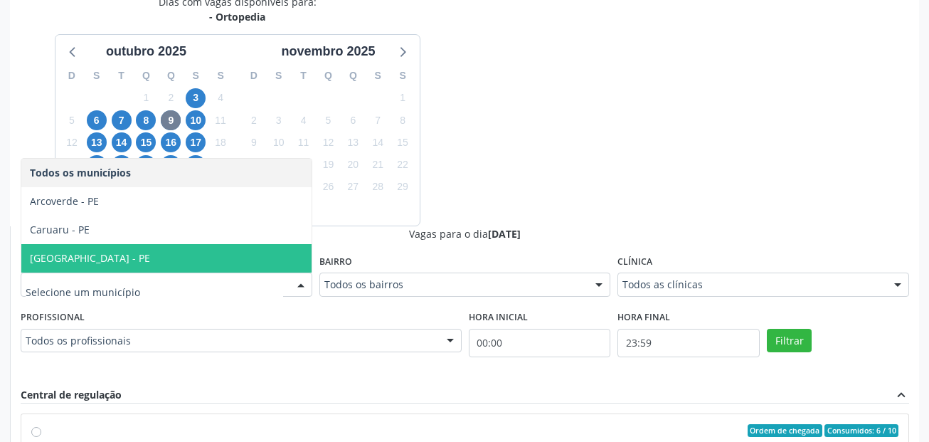
click at [114, 258] on span "[GEOGRAPHIC_DATA] - PE" at bounding box center [166, 258] width 290 height 28
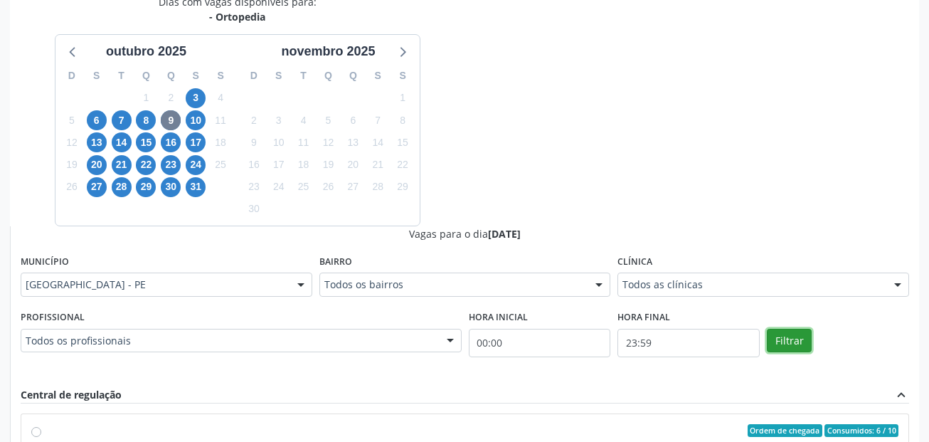
click at [788, 333] on button "Filtrar" at bounding box center [789, 341] width 45 height 24
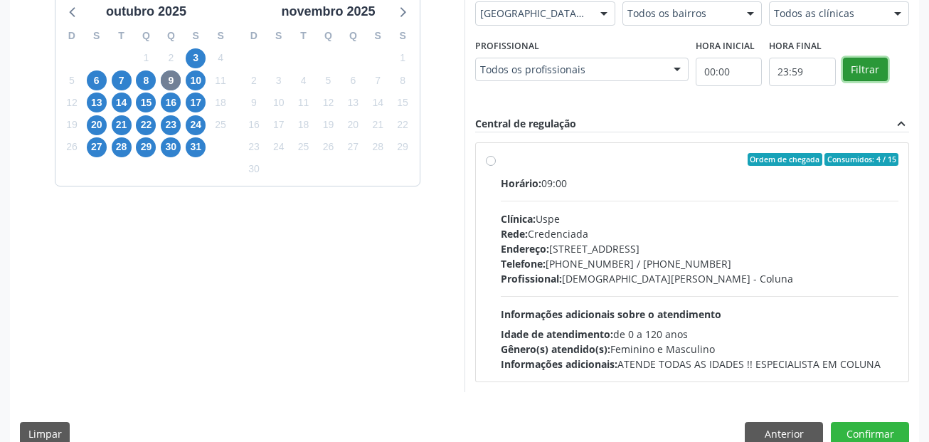
scroll to position [383, 0]
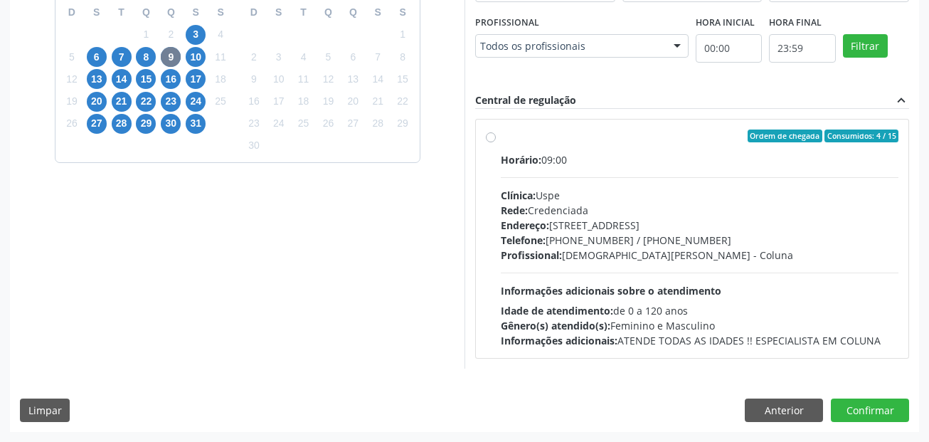
click at [622, 142] on label "Ordem de chegada Consumidos: 4 / 15 Horário: 09:00 Clínica: Uspe Rede: Credenci…" at bounding box center [700, 238] width 398 height 218
click at [496, 142] on input "Ordem de chegada Consumidos: 4 / 15 Horário: 09:00 Clínica: Uspe Rede: Credenci…" at bounding box center [491, 135] width 10 height 13
radio input "true"
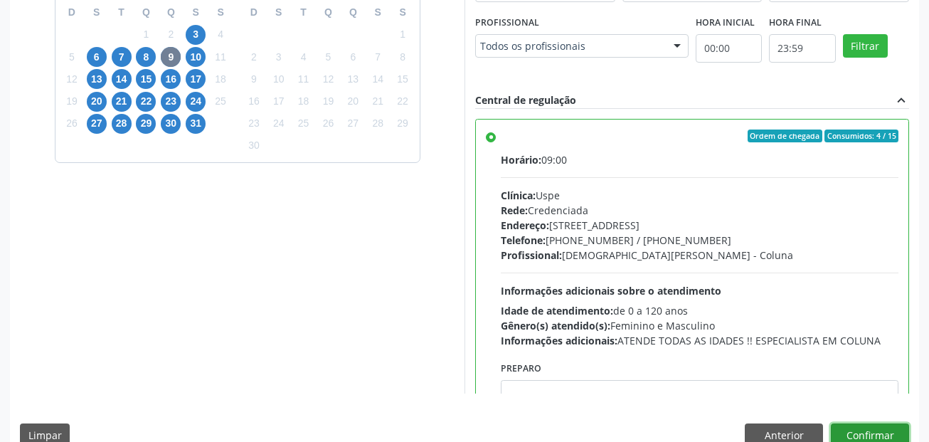
click at [869, 426] on button "Confirmar" at bounding box center [870, 435] width 78 height 24
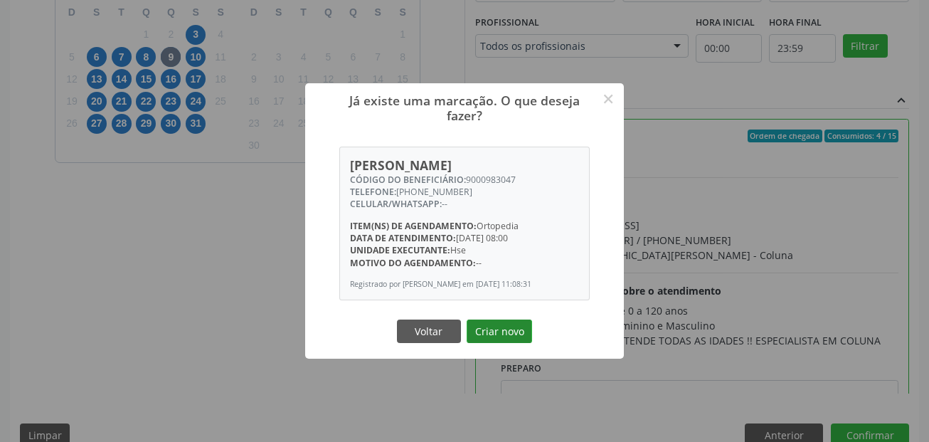
click at [511, 327] on button "Criar novo" at bounding box center [499, 331] width 65 height 24
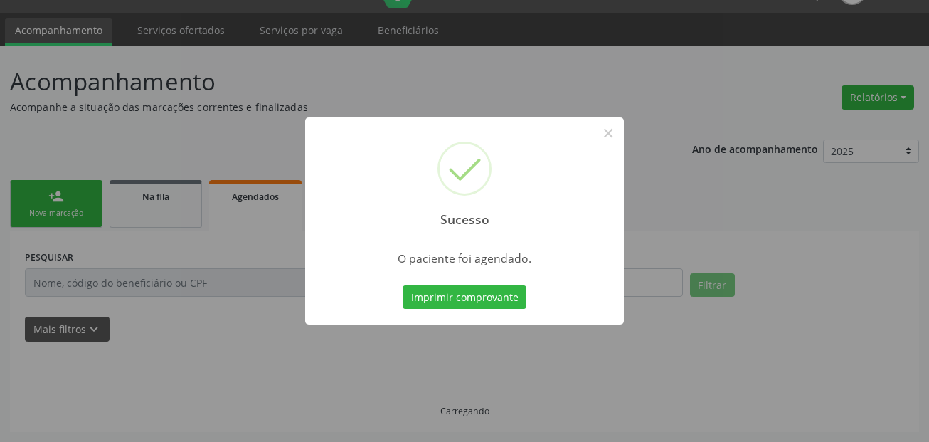
scroll to position [33, 0]
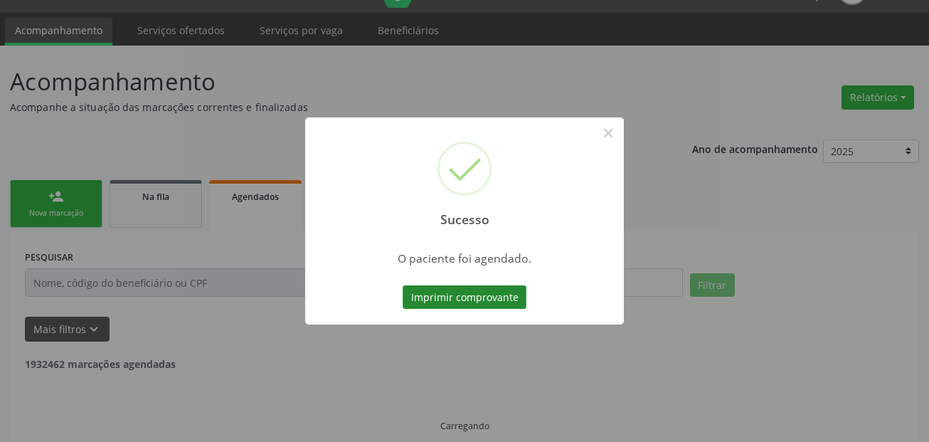
click at [494, 290] on button "Imprimir comprovante" at bounding box center [465, 297] width 124 height 24
